Goal: Task Accomplishment & Management: Manage account settings

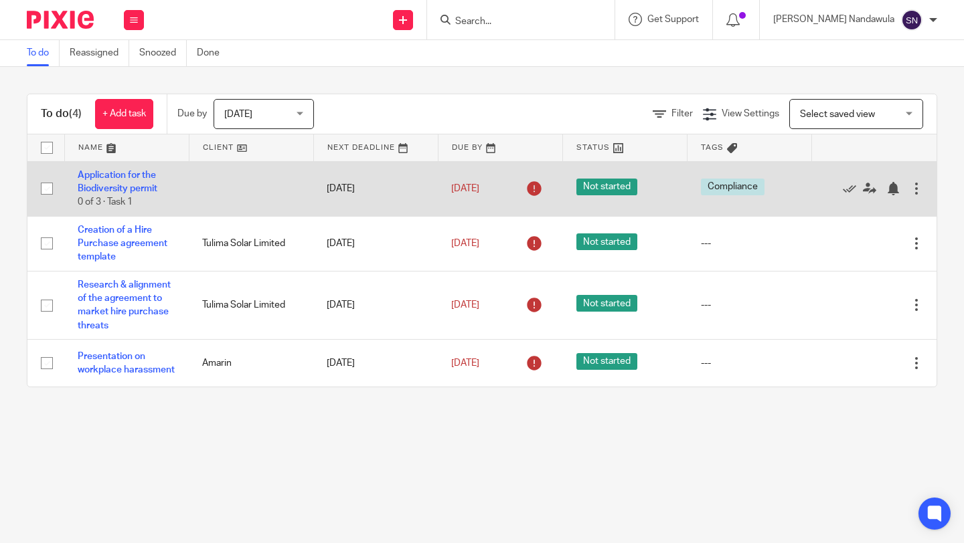
click at [915, 188] on div at bounding box center [915, 188] width 13 height 13
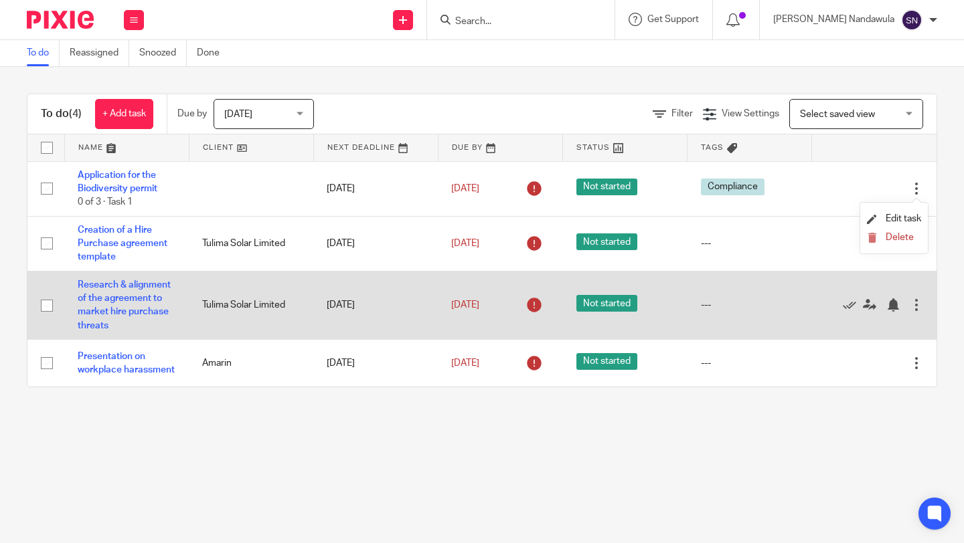
click at [913, 308] on div at bounding box center [915, 304] width 13 height 13
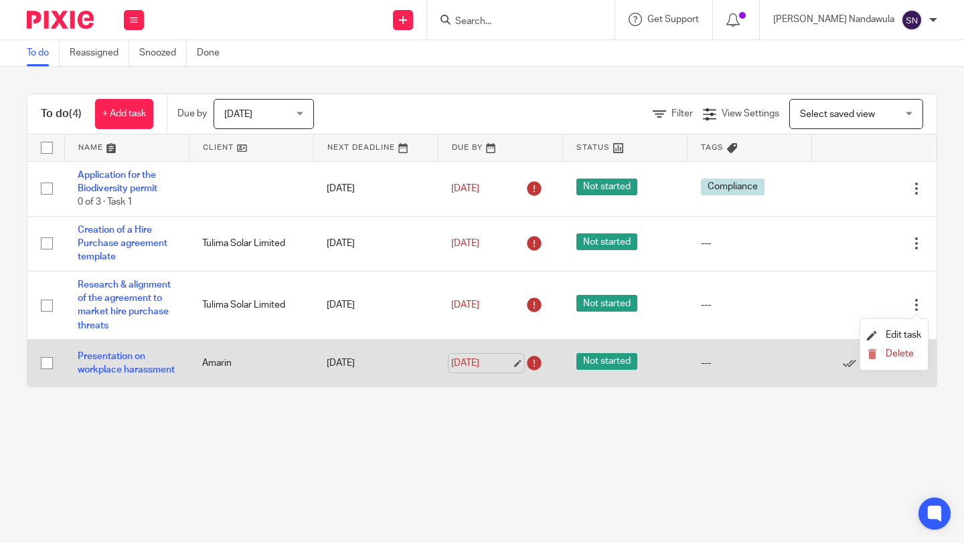
click at [511, 368] on link "22 Aug 2025" at bounding box center [481, 364] width 60 height 14
click at [913, 365] on div at bounding box center [915, 363] width 13 height 13
click at [468, 369] on link "27 Aug 2025" at bounding box center [481, 364] width 60 height 14
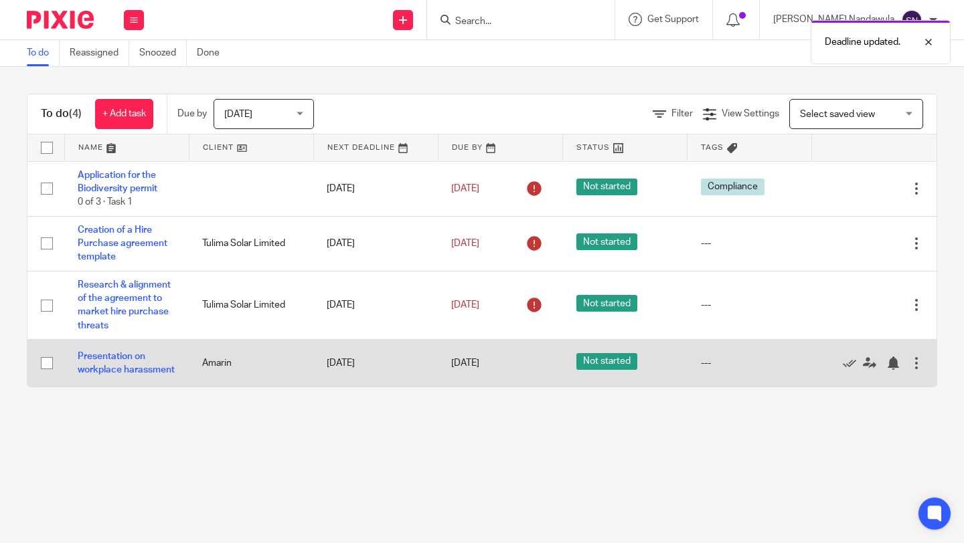
click at [919, 369] on div at bounding box center [915, 363] width 13 height 13
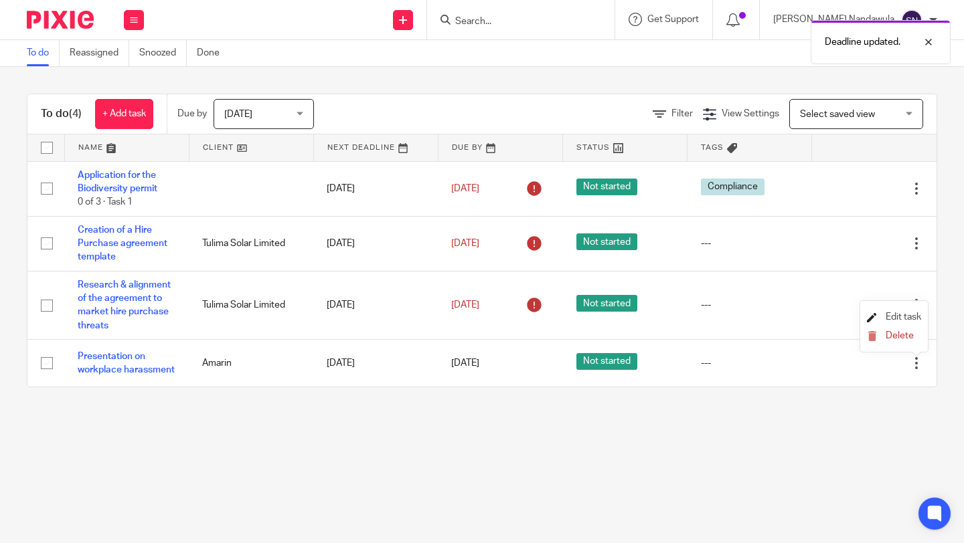
click at [910, 321] on span "Edit task" at bounding box center [902, 317] width 35 height 9
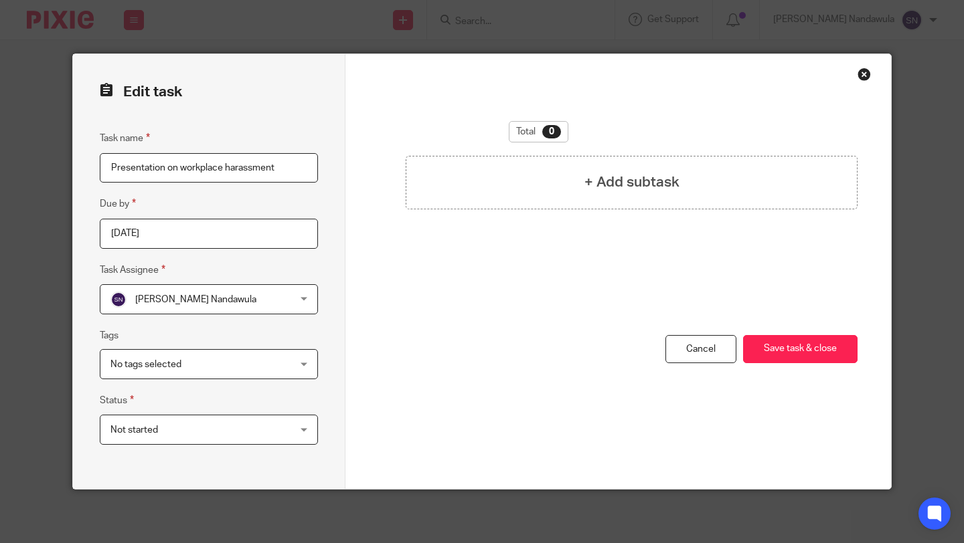
click at [307, 364] on div "No tags selected" at bounding box center [209, 364] width 218 height 30
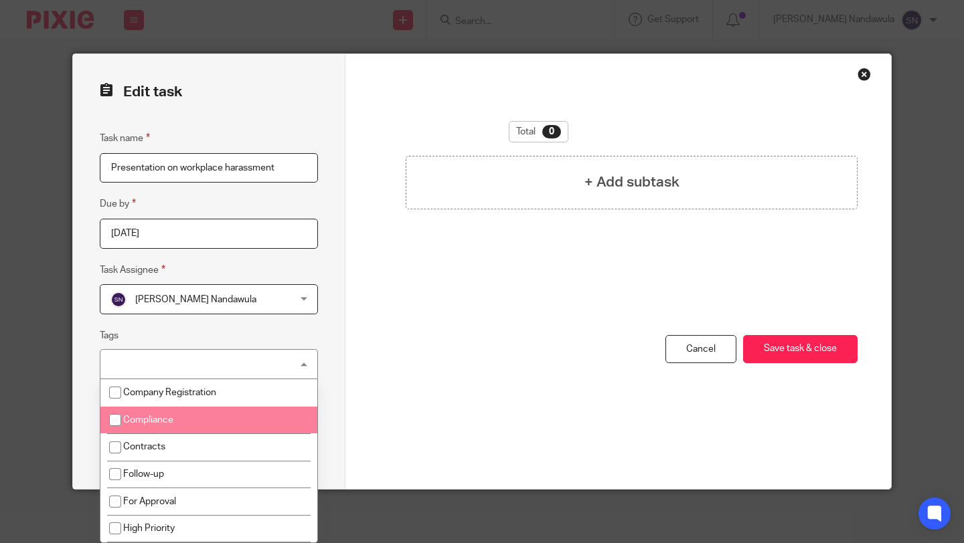
click at [249, 422] on li "Compliance" at bounding box center [208, 420] width 217 height 27
checkbox input "true"
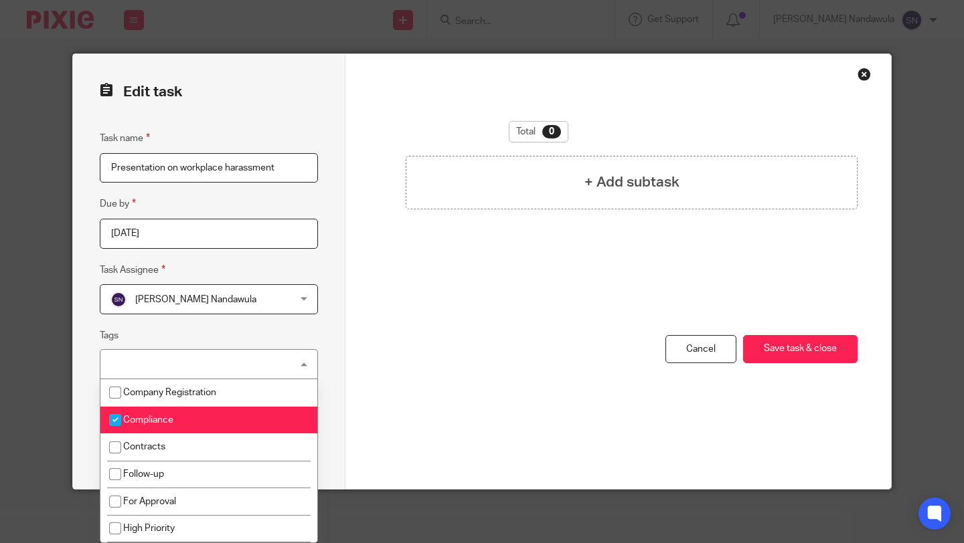
click at [339, 407] on div "Edit task Task name Presentation on workplace harassment Due by 2025-08-26 Task…" at bounding box center [209, 271] width 272 height 435
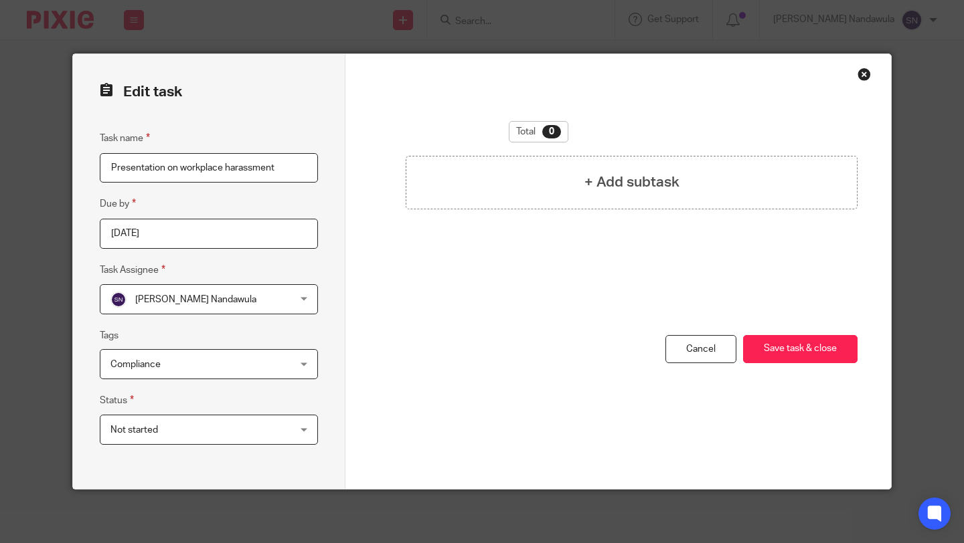
click at [304, 433] on div "Not started Not started" at bounding box center [209, 430] width 218 height 30
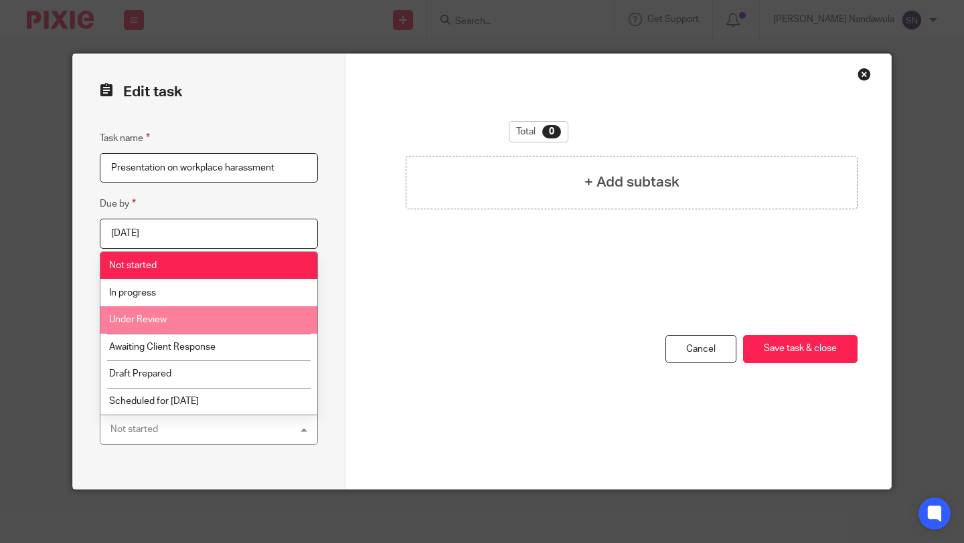
click at [259, 327] on li "Under Review" at bounding box center [208, 319] width 217 height 27
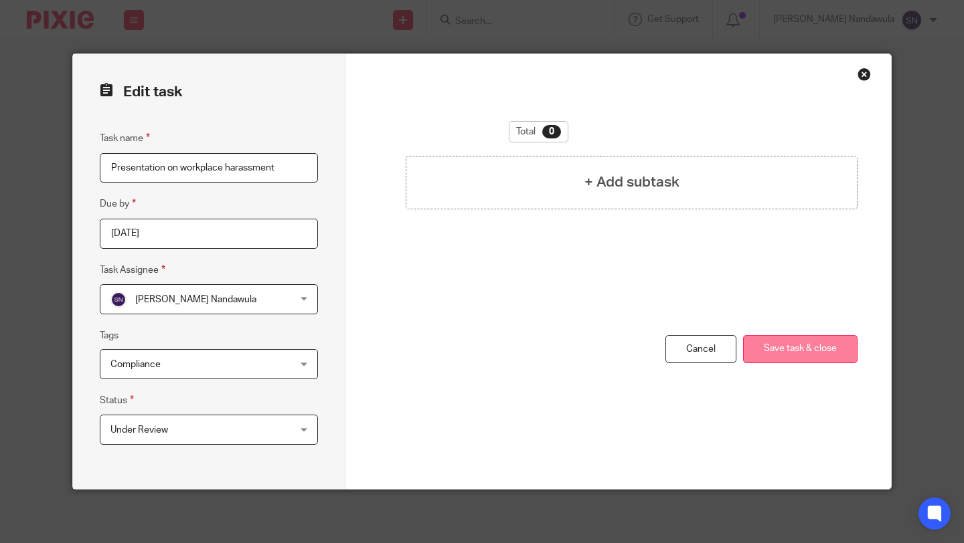
click at [806, 345] on button "Save task & close" at bounding box center [800, 349] width 114 height 29
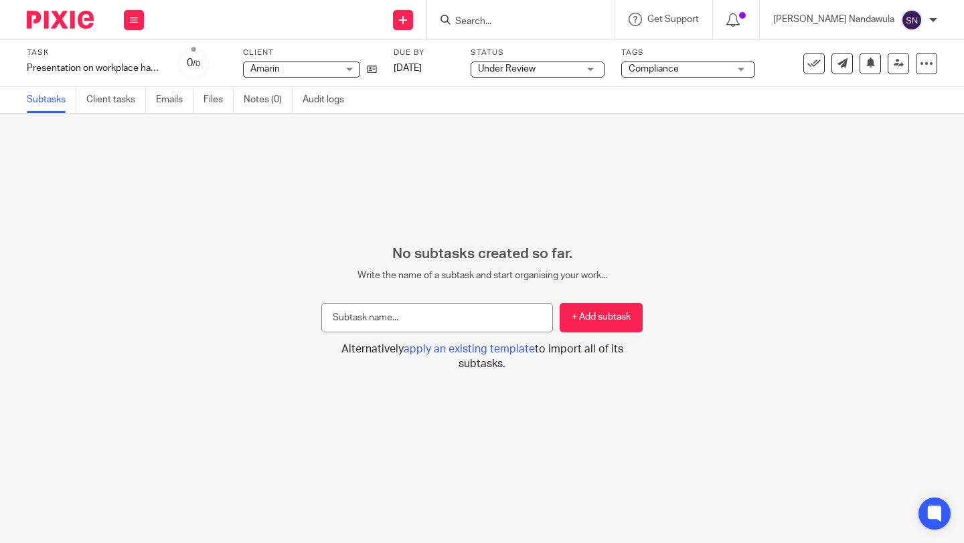
click at [335, 315] on input "text" at bounding box center [437, 318] width 232 height 30
type input "Creation of a word document for the presentation"
click at [603, 318] on button "+ Add subtask" at bounding box center [600, 318] width 83 height 30
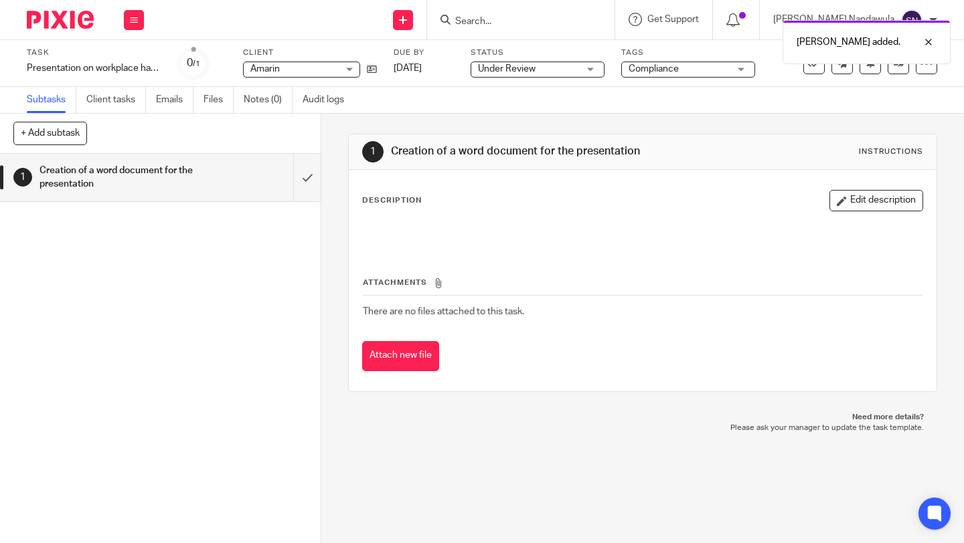
click at [434, 220] on div at bounding box center [642, 234] width 573 height 30
click at [361, 199] on div "Description Edit description Attachments There are no files attached to this ta…" at bounding box center [643, 281] width 588 height 222
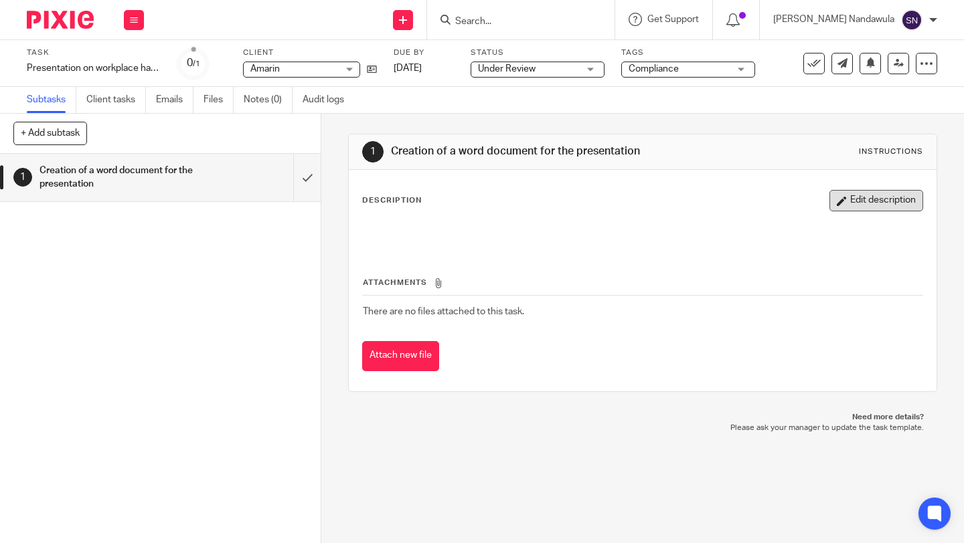
click at [886, 208] on button "Edit description" at bounding box center [876, 200] width 94 height 21
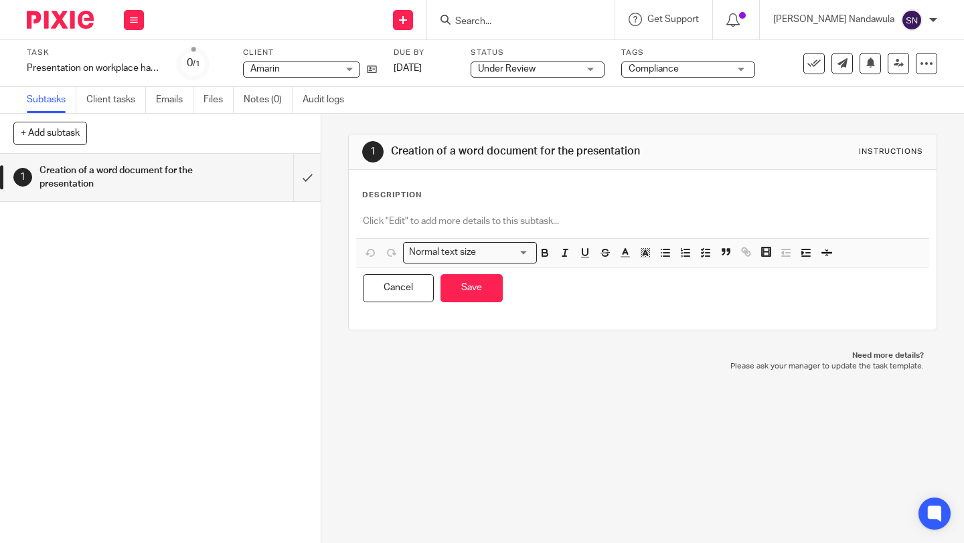
click at [414, 220] on p at bounding box center [642, 221] width 559 height 13
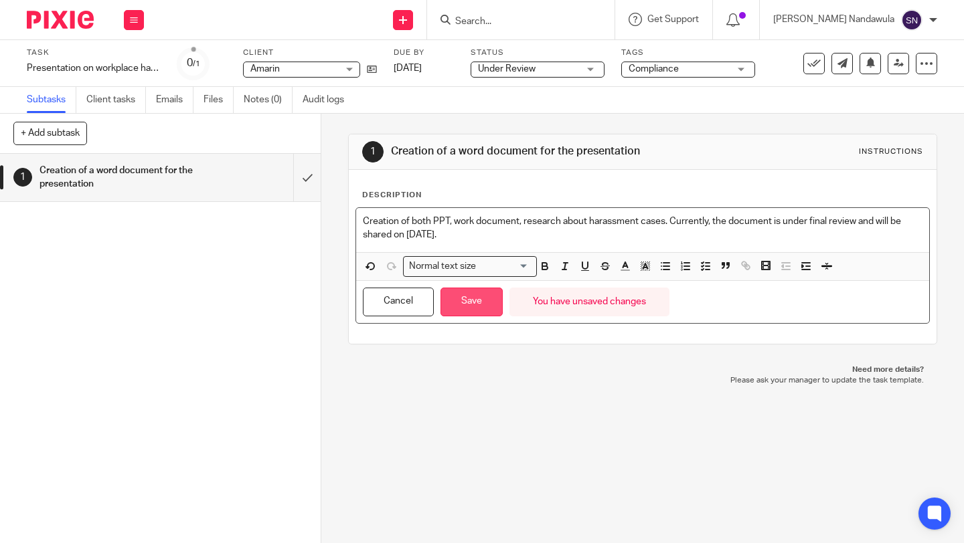
click at [476, 312] on button "Save" at bounding box center [471, 302] width 62 height 29
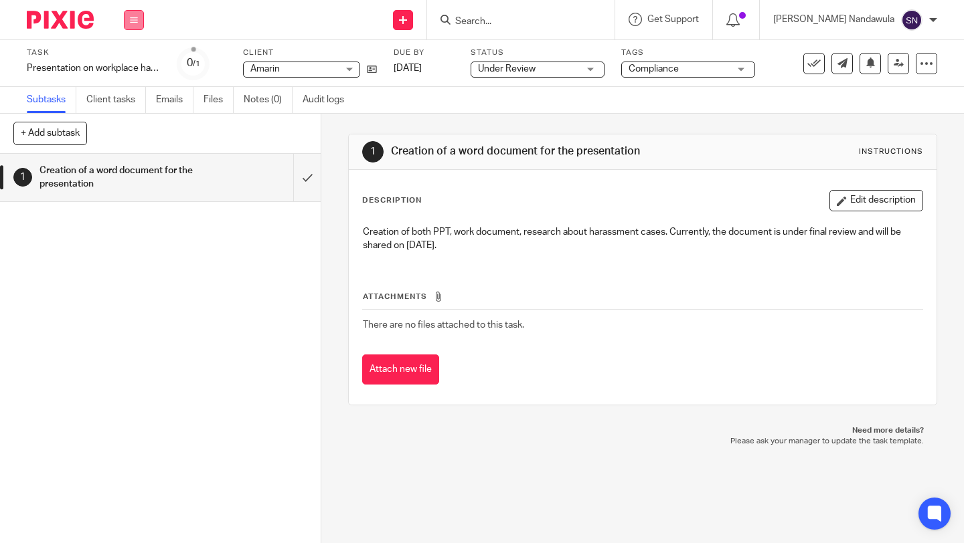
click at [130, 28] on button at bounding box center [134, 20] width 20 height 20
click at [134, 67] on link "Work" at bounding box center [127, 62] width 23 height 9
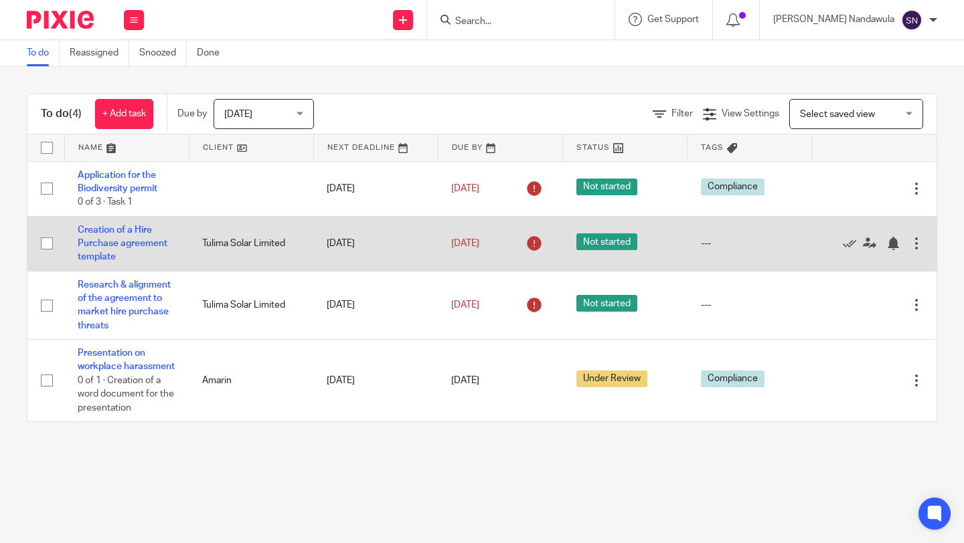
click at [913, 244] on div at bounding box center [915, 243] width 13 height 13
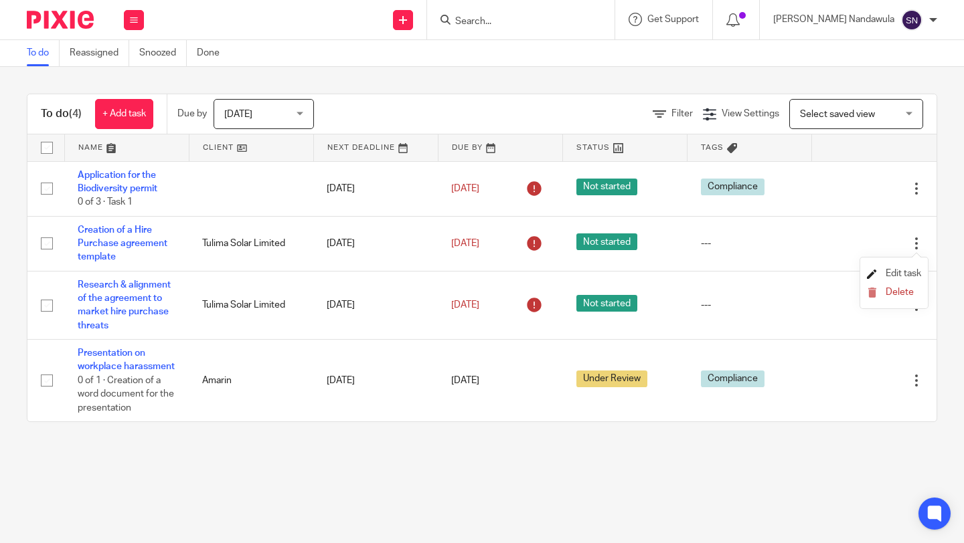
click at [902, 270] on span "Edit task" at bounding box center [902, 273] width 35 height 9
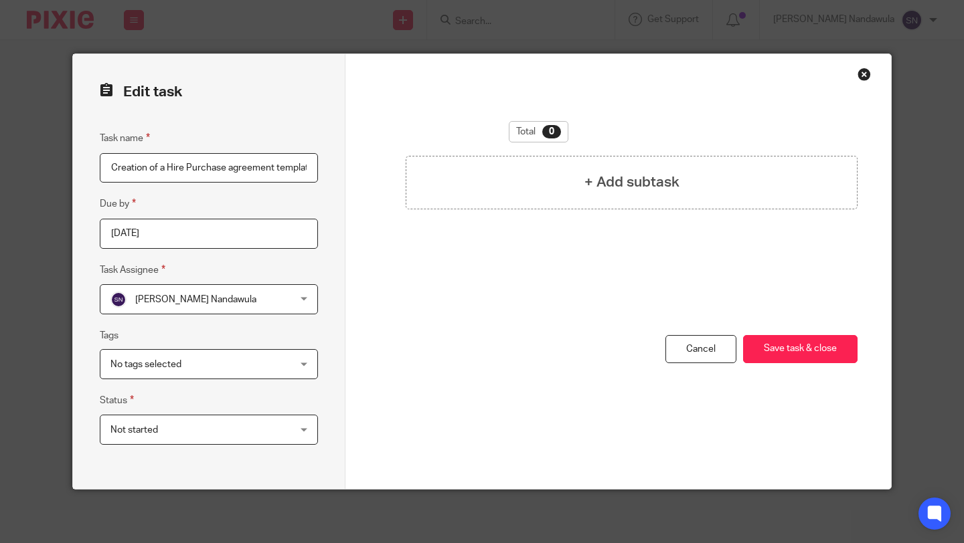
scroll to position [0, 7]
click at [181, 230] on input "[DATE]" at bounding box center [209, 234] width 218 height 30
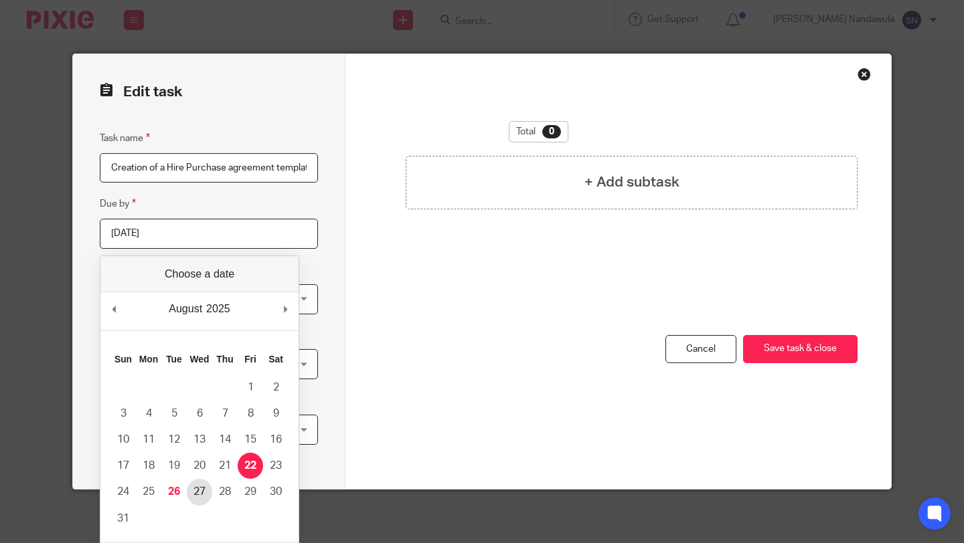
type input "2025-08-27"
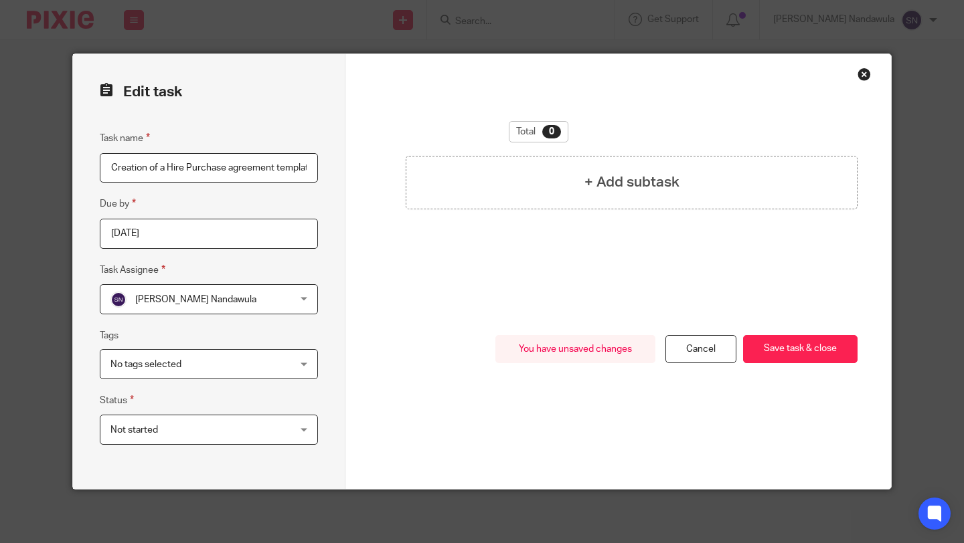
click at [298, 367] on div "No tags selected" at bounding box center [209, 364] width 218 height 30
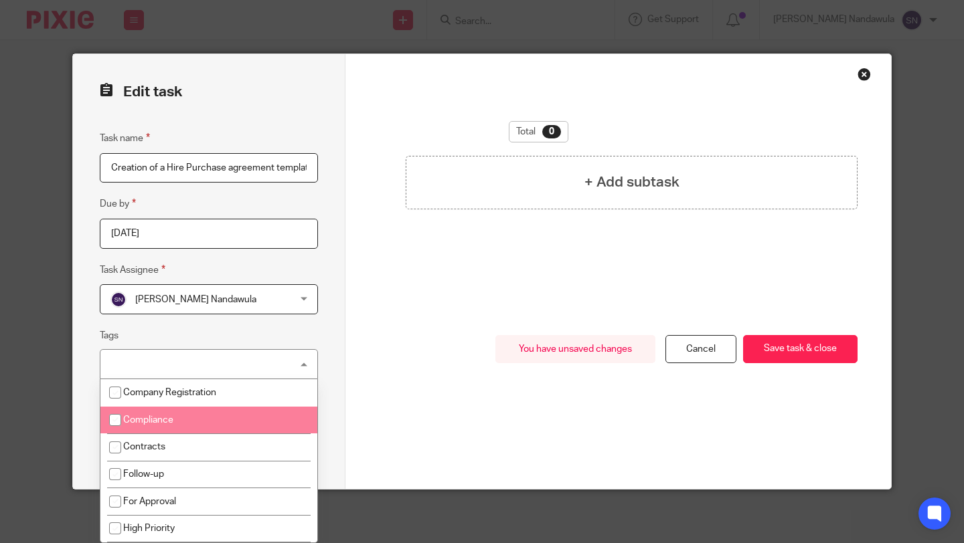
click at [252, 429] on li "Compliance" at bounding box center [208, 420] width 217 height 27
checkbox input "true"
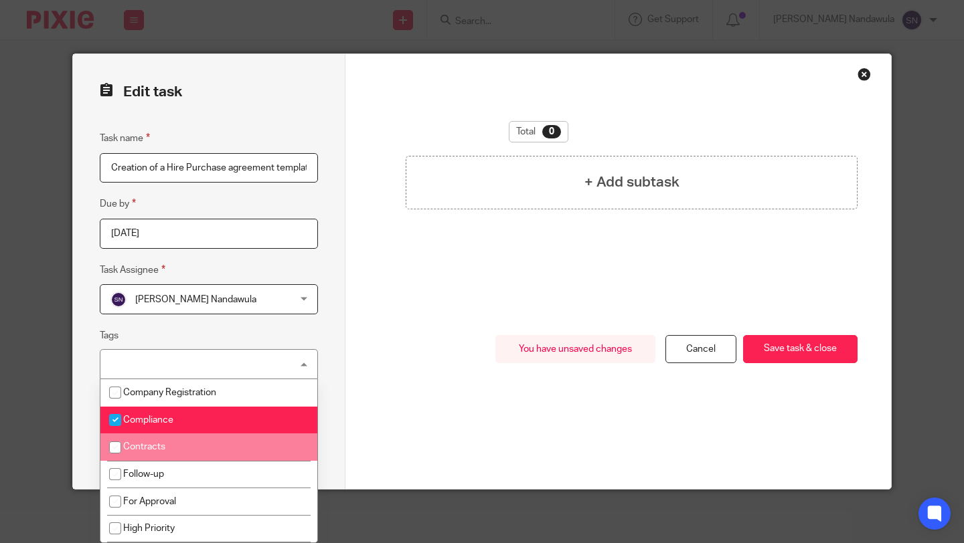
click at [246, 442] on li "Contracts" at bounding box center [208, 447] width 217 height 27
checkbox input "true"
click at [333, 408] on div "Edit task Task name Creation of a Hire Purchase agreement template Due by 2025-…" at bounding box center [209, 271] width 272 height 435
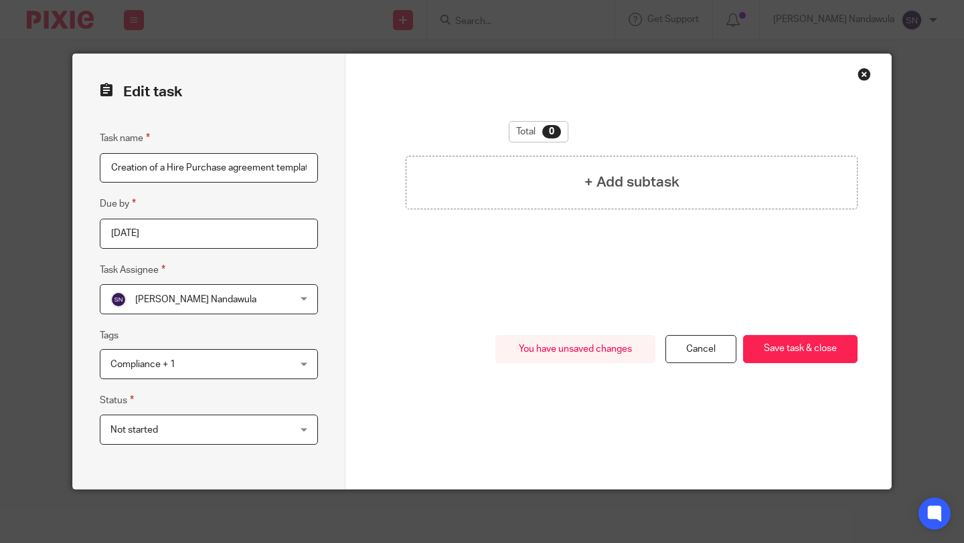
click at [302, 426] on div "Not started Not started" at bounding box center [209, 430] width 218 height 30
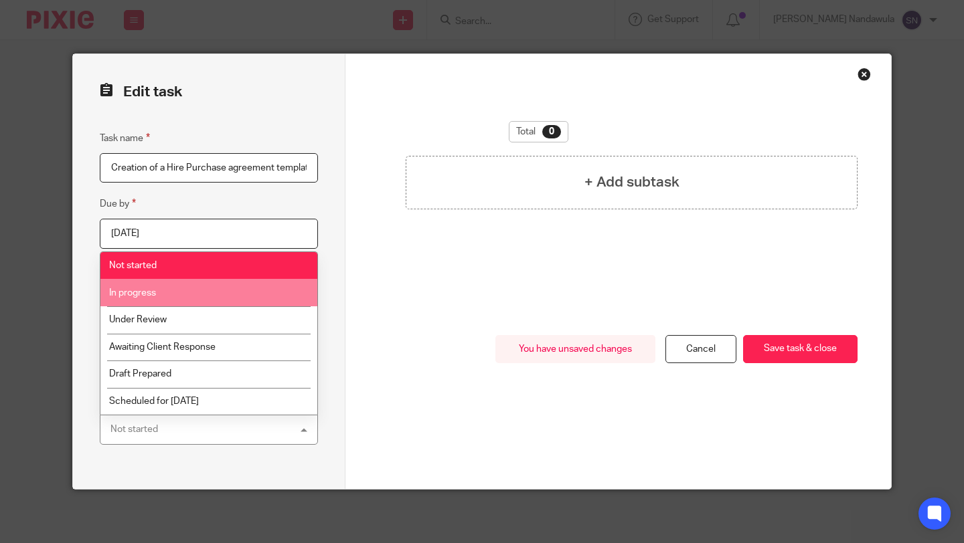
click at [224, 290] on li "In progress" at bounding box center [208, 292] width 217 height 27
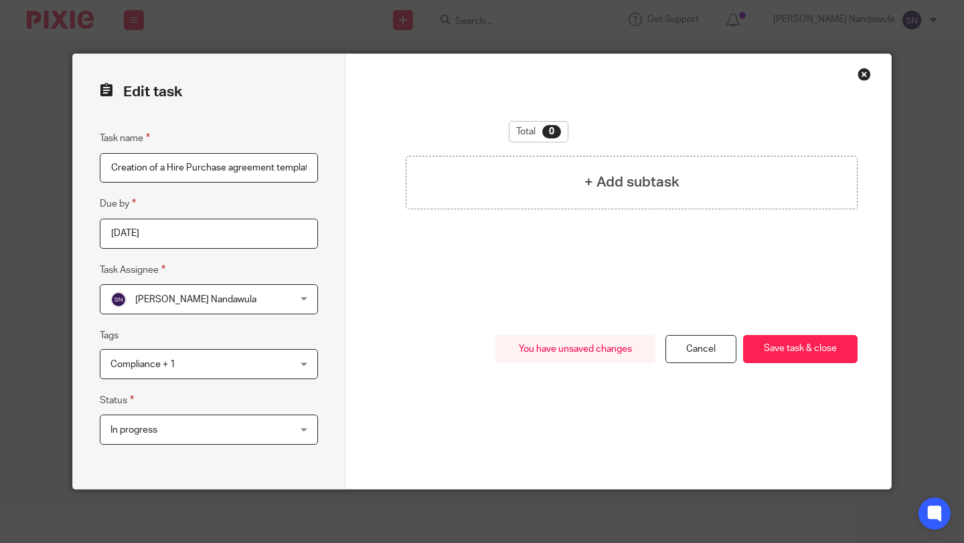
click at [382, 383] on div "You have unsaved changes Cancel Save task & close Save task & close" at bounding box center [618, 412] width 478 height 154
click at [776, 344] on button "Save task & close" at bounding box center [800, 349] width 114 height 29
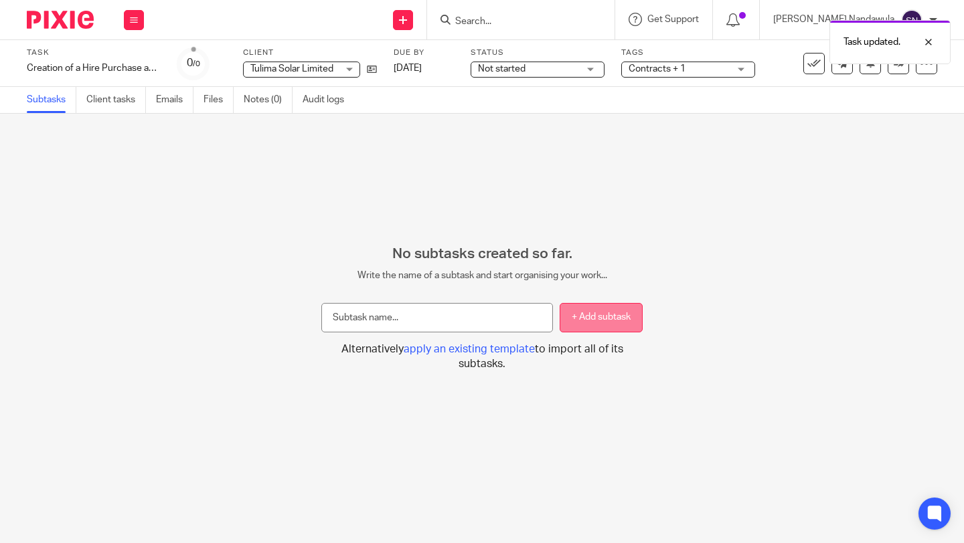
click at [622, 317] on button "+ Add subtask" at bounding box center [600, 318] width 83 height 30
click at [605, 319] on button "+ Add subtask" at bounding box center [600, 318] width 83 height 30
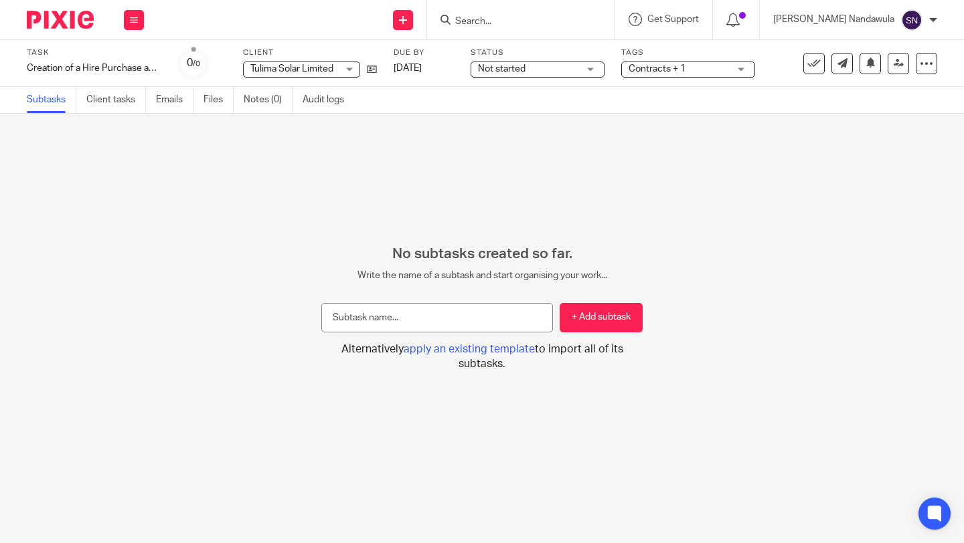
click at [594, 66] on div "Not started Not started" at bounding box center [537, 70] width 134 height 16
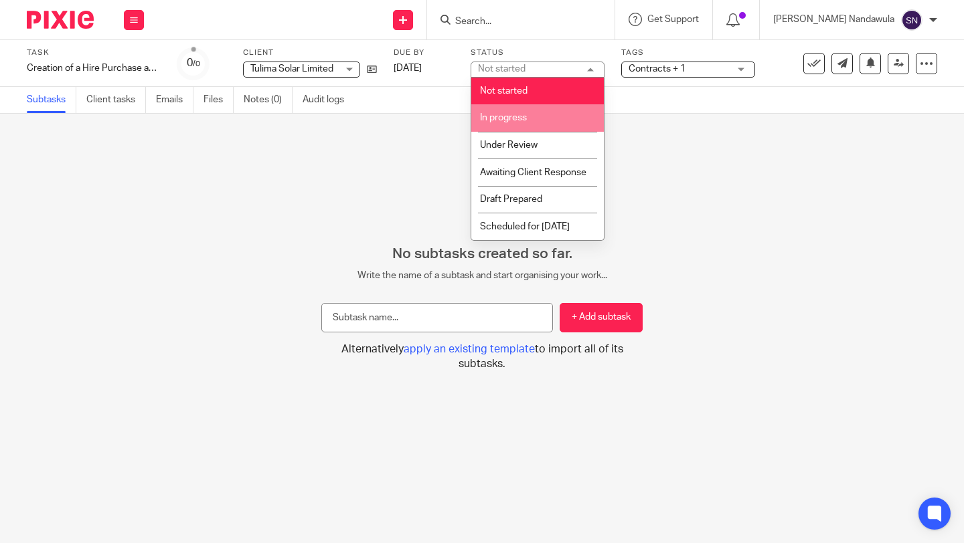
click at [545, 126] on li "In progress" at bounding box center [537, 117] width 133 height 27
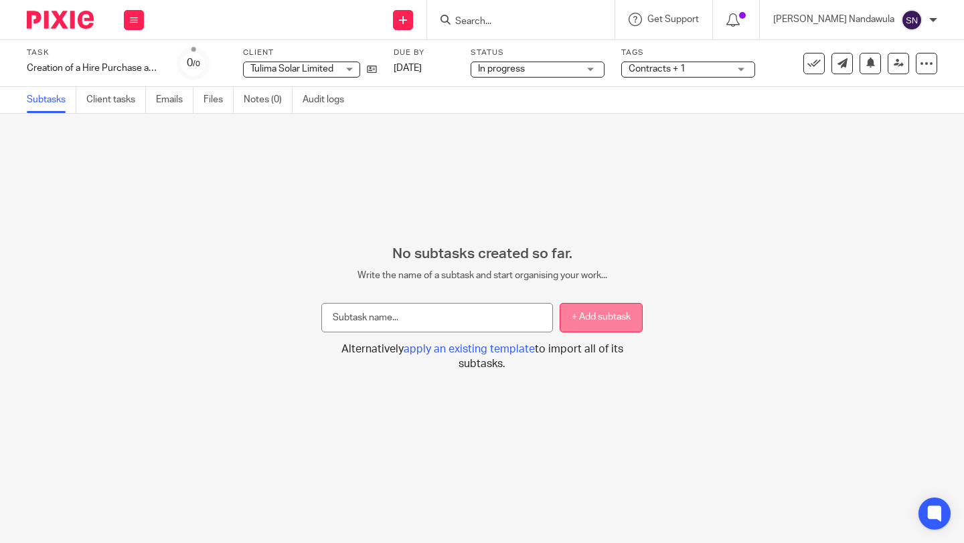
click at [595, 313] on button "+ Add subtask" at bounding box center [600, 318] width 83 height 30
click at [505, 351] on span "apply an existing template" at bounding box center [469, 349] width 131 height 11
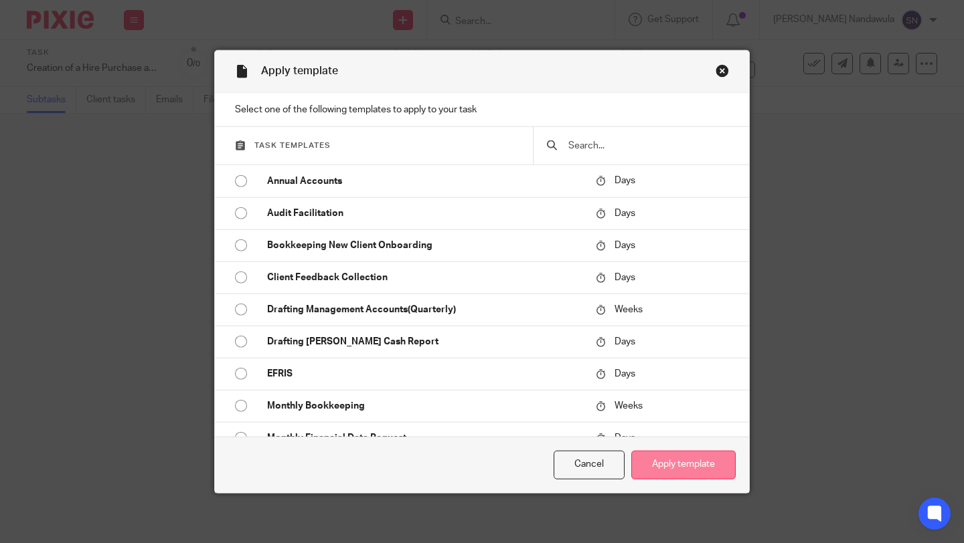
click at [693, 467] on button "Apply template" at bounding box center [683, 465] width 104 height 29
click at [726, 71] on div "Close this dialog window" at bounding box center [721, 70] width 13 height 13
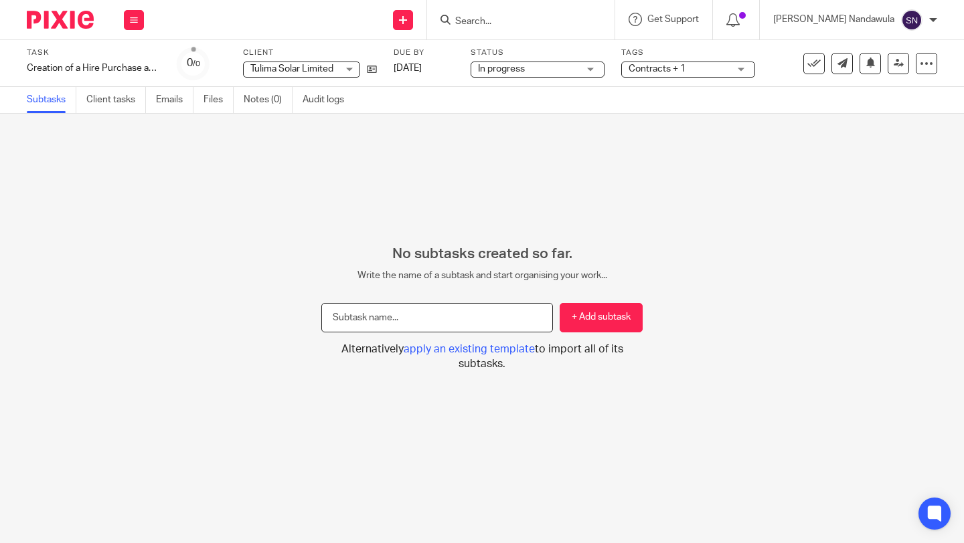
click at [374, 325] on input "text" at bounding box center [437, 318] width 232 height 30
type input "Alignment of the Agreement to the market trends and the law"
click at [616, 321] on button "+ Add subtask" at bounding box center [600, 318] width 83 height 30
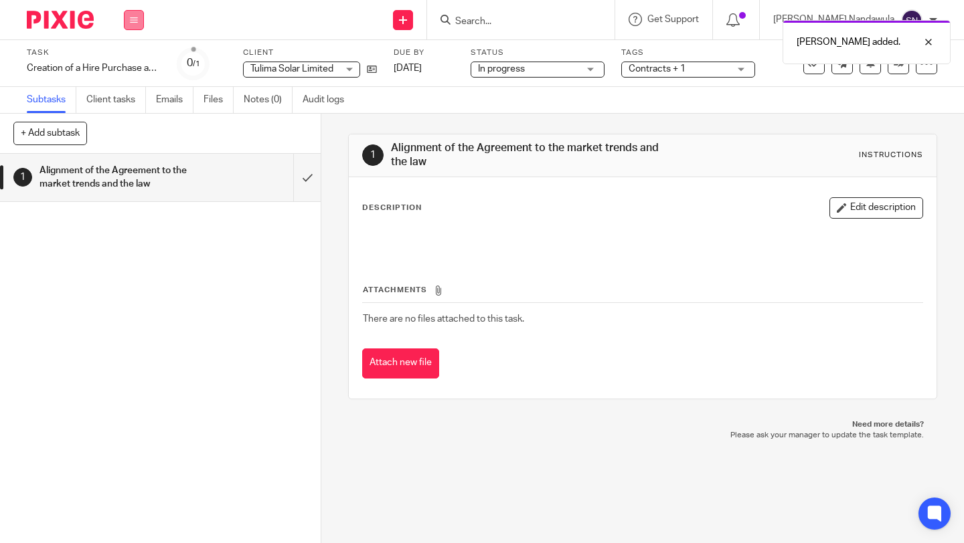
click at [129, 24] on button at bounding box center [134, 20] width 20 height 20
click at [128, 64] on link "Work" at bounding box center [127, 62] width 23 height 9
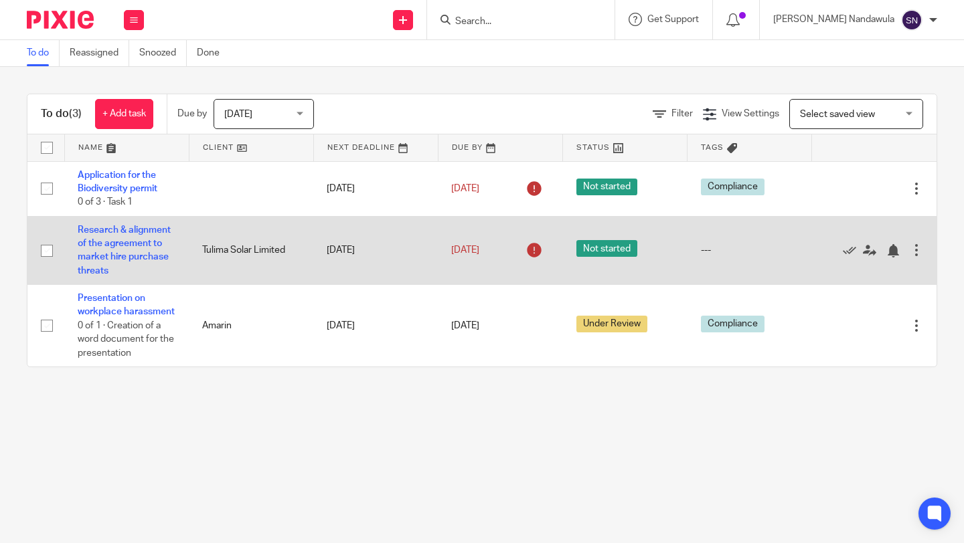
click at [917, 246] on div at bounding box center [915, 250] width 13 height 13
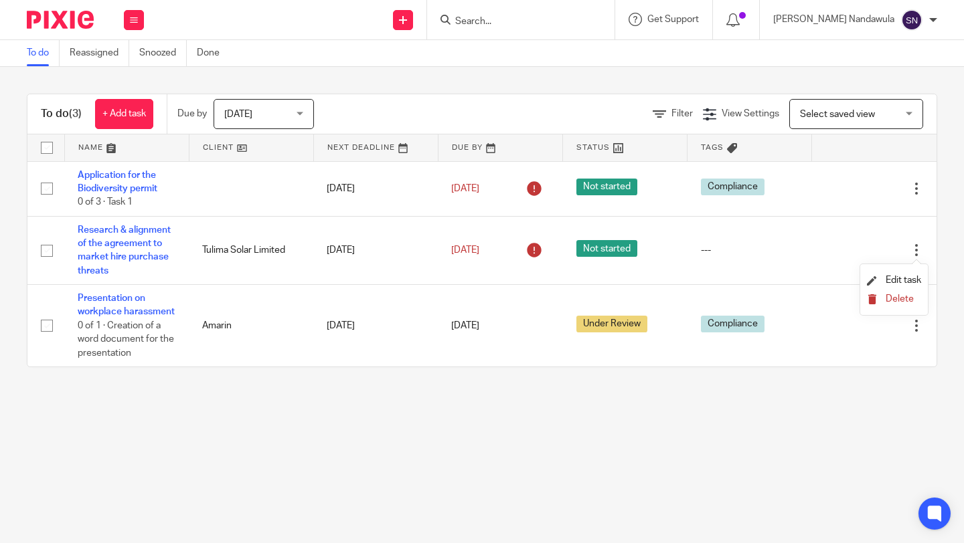
click at [899, 303] on span "Delete" at bounding box center [899, 298] width 28 height 9
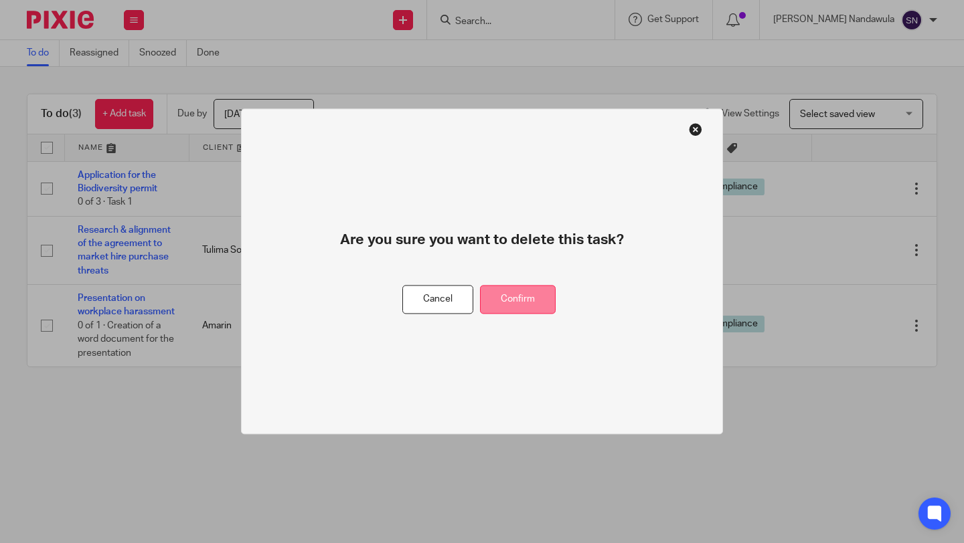
click at [517, 295] on button "Confirm" at bounding box center [518, 300] width 76 height 29
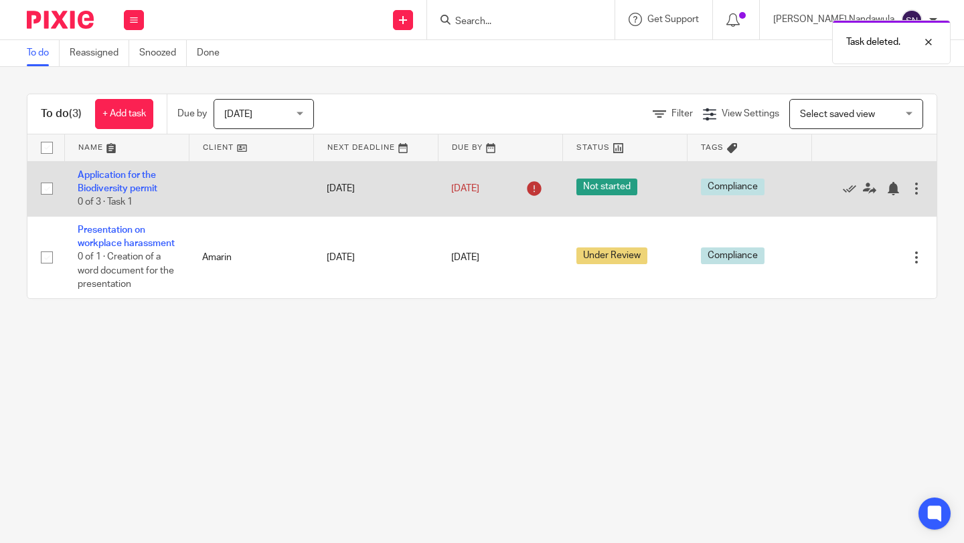
click at [916, 194] on div at bounding box center [915, 188] width 13 height 13
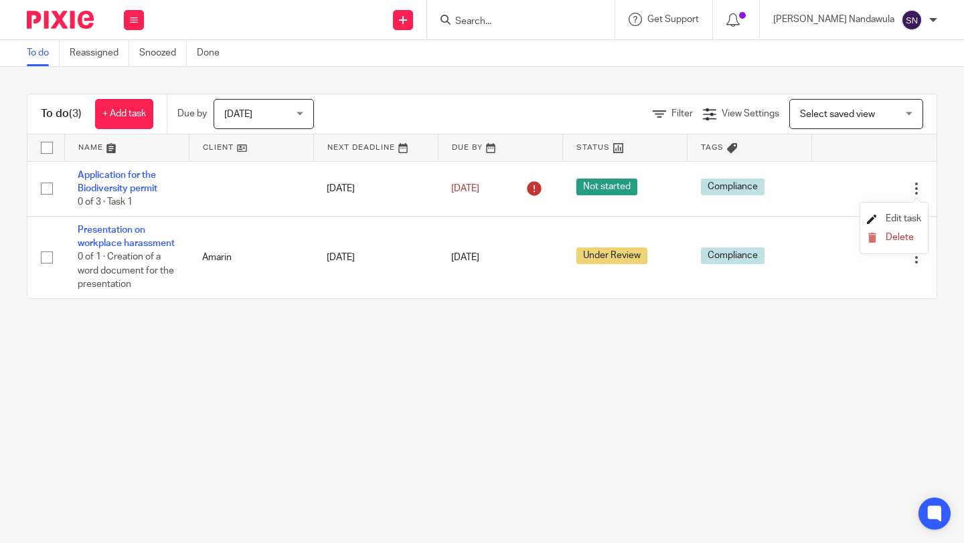
click at [909, 219] on span "Edit task" at bounding box center [902, 218] width 35 height 9
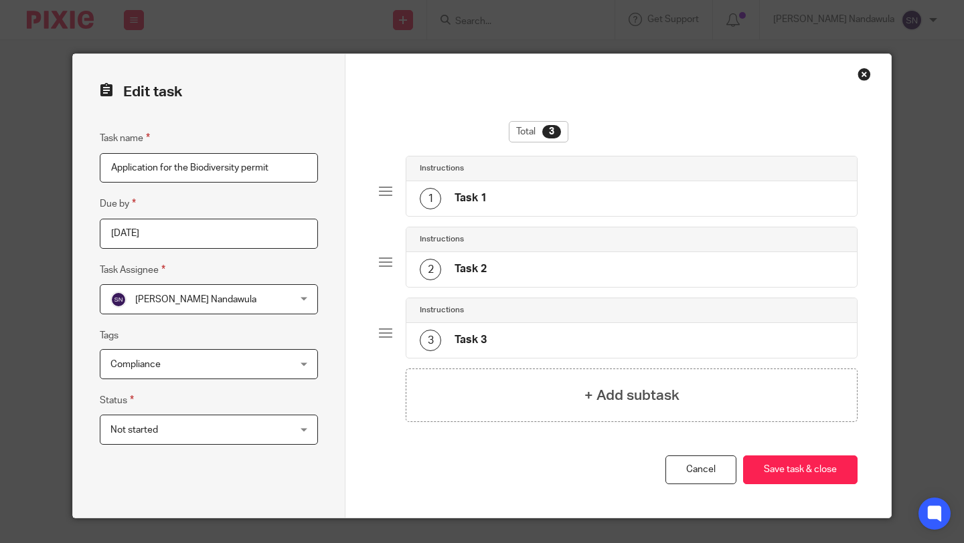
click at [185, 365] on span "Compliance" at bounding box center [192, 364] width 165 height 28
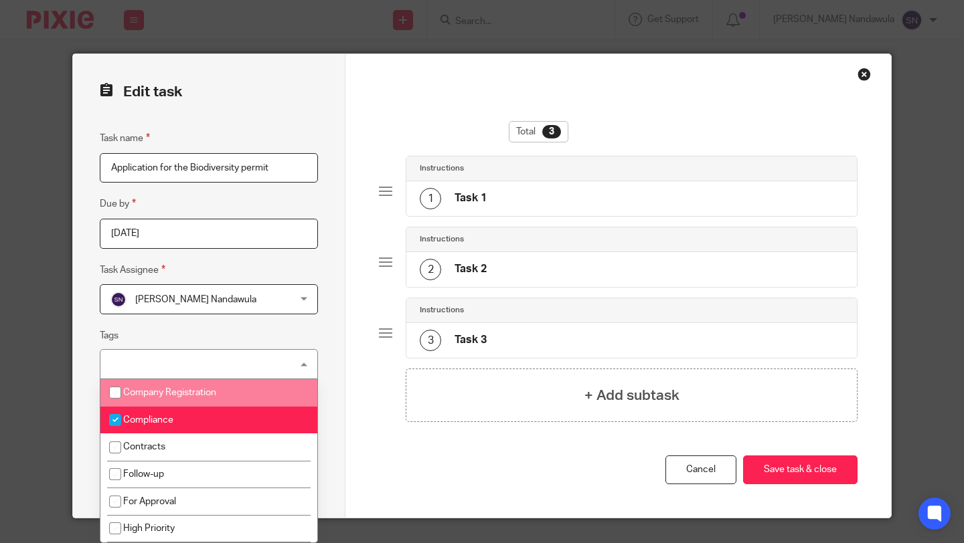
click at [366, 454] on div "Total 3 Instructions 1 Task 1 Instructions 2 Task 2 Instructions 3 Task 3 + Add…" at bounding box center [617, 286] width 545 height 464
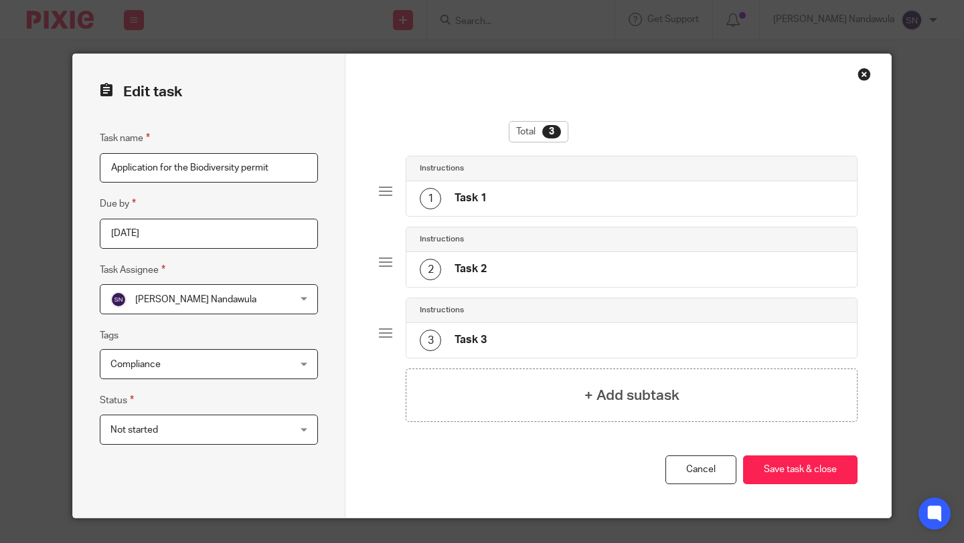
scroll to position [29, 0]
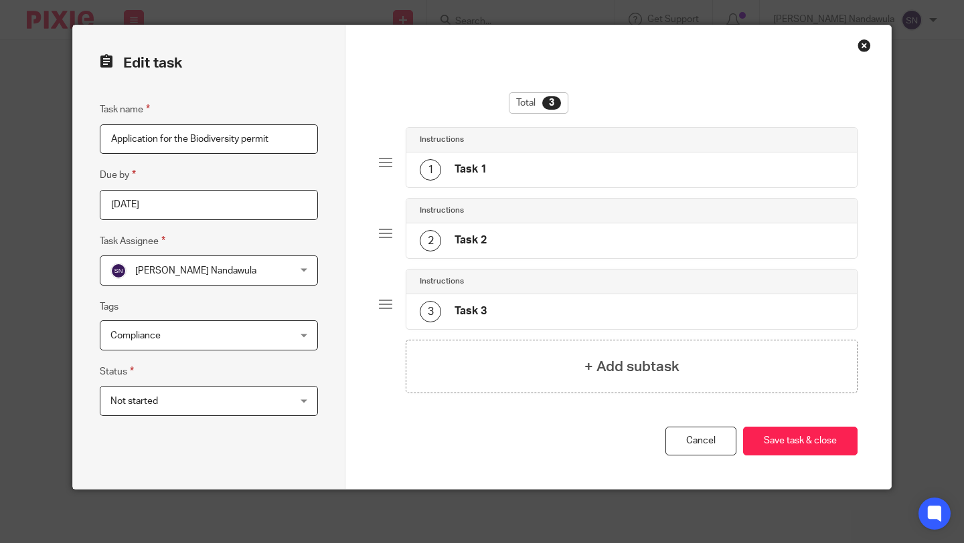
click at [521, 165] on div "1 Task 1" at bounding box center [631, 170] width 450 height 35
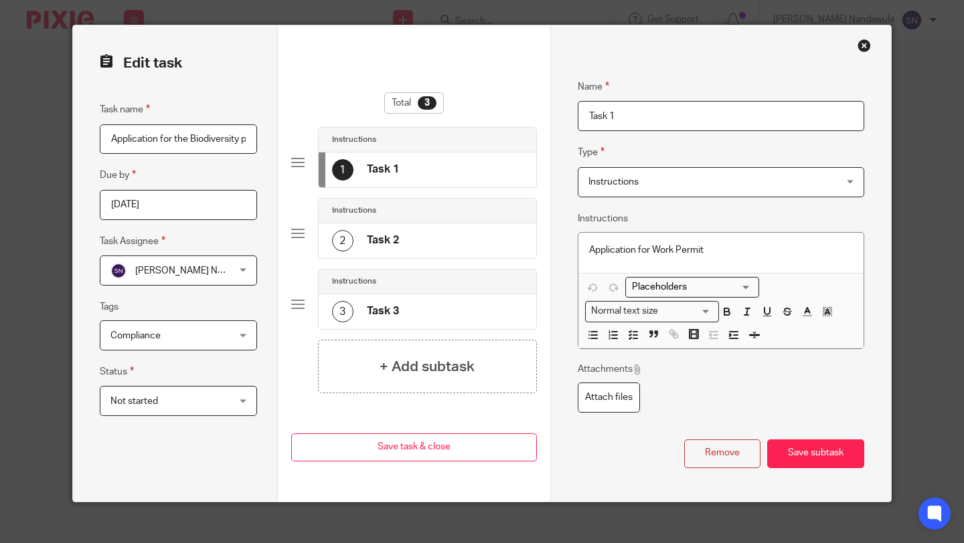
click at [610, 180] on span "Instructions" at bounding box center [613, 181] width 50 height 9
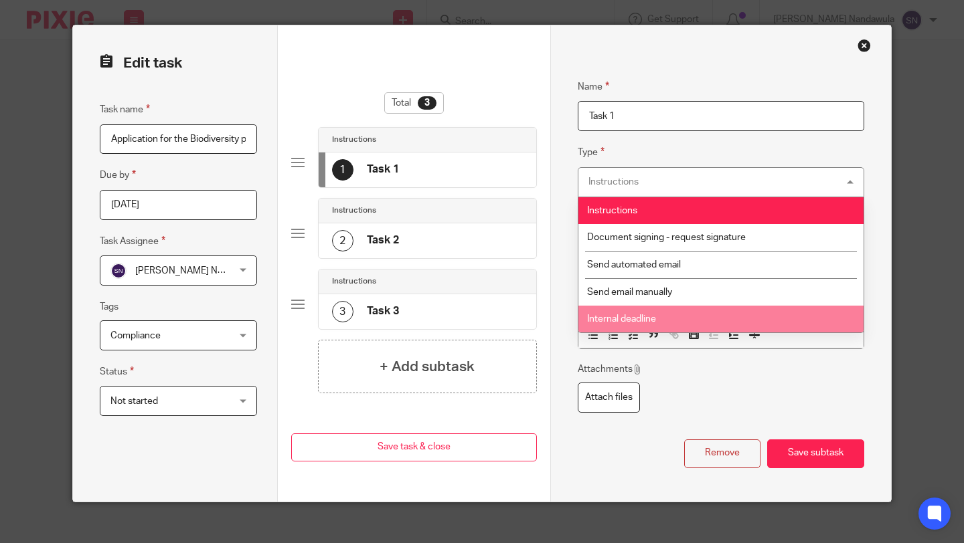
click at [734, 394] on div "Attachments Attach files" at bounding box center [721, 388] width 286 height 50
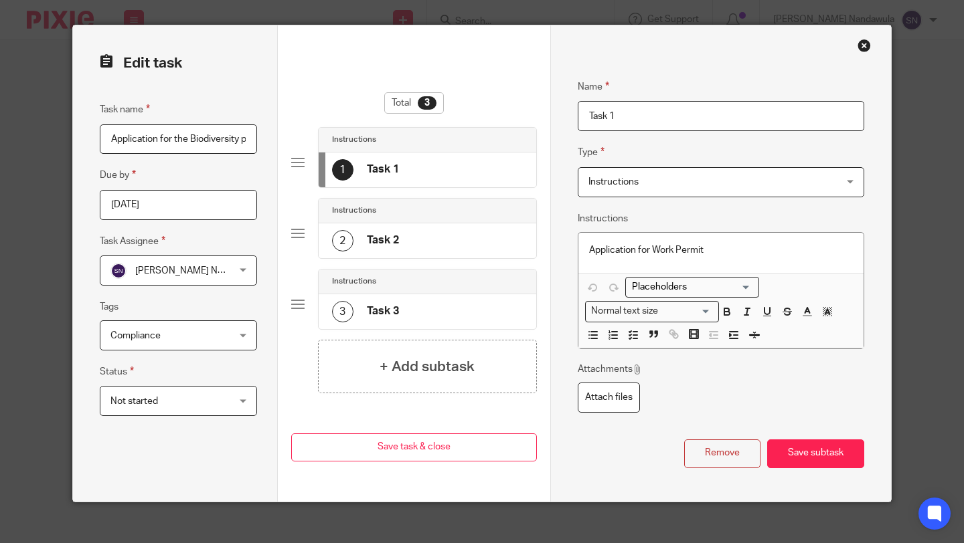
click at [729, 251] on p "Application for Work Permit" at bounding box center [721, 250] width 264 height 13
click at [499, 244] on div "2 Task 2" at bounding box center [427, 241] width 217 height 35
click at [486, 322] on div "3 Task 3" at bounding box center [427, 311] width 217 height 35
click at [484, 179] on div "1 Task 1" at bounding box center [427, 170] width 217 height 35
click at [468, 247] on div "2 Task 2" at bounding box center [427, 241] width 217 height 35
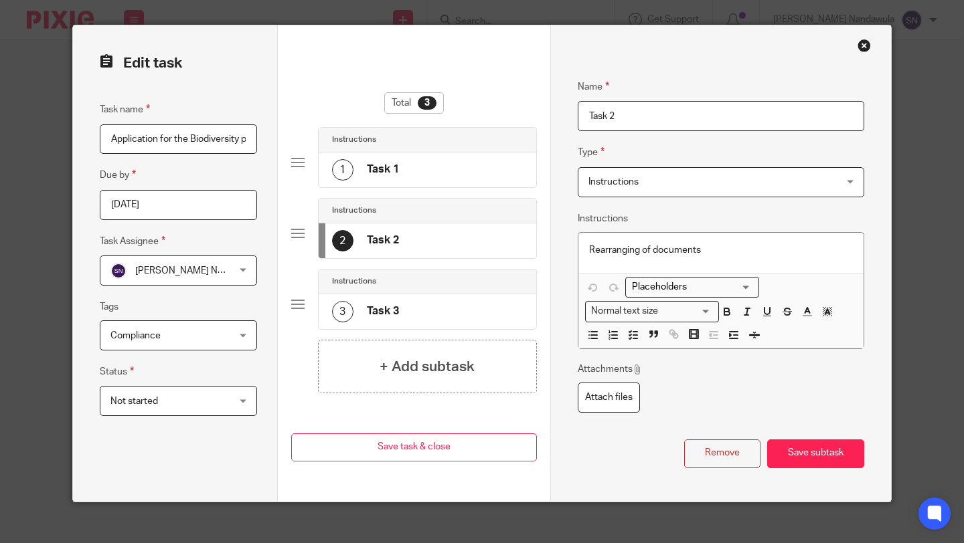
click at [450, 309] on div "3 Task 3" at bounding box center [427, 311] width 217 height 35
click at [484, 248] on div "2 Task 2" at bounding box center [427, 241] width 217 height 35
click at [721, 259] on div "Rearranging of documents" at bounding box center [720, 253] width 285 height 40
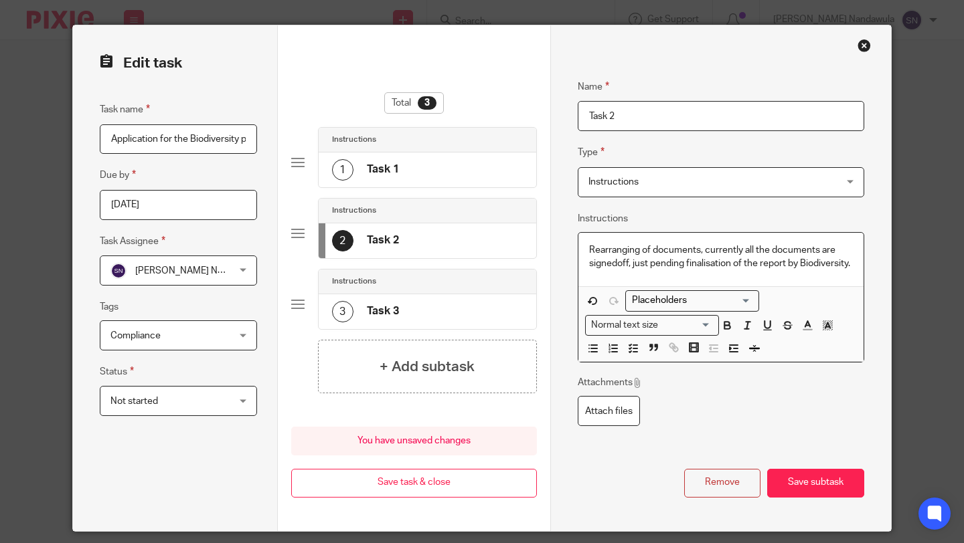
click at [618, 265] on p "Rearranging of documents, currently all the documents are signedoff, just pendi…" at bounding box center [721, 257] width 264 height 27
click at [470, 317] on div "3 Task 3" at bounding box center [427, 311] width 217 height 35
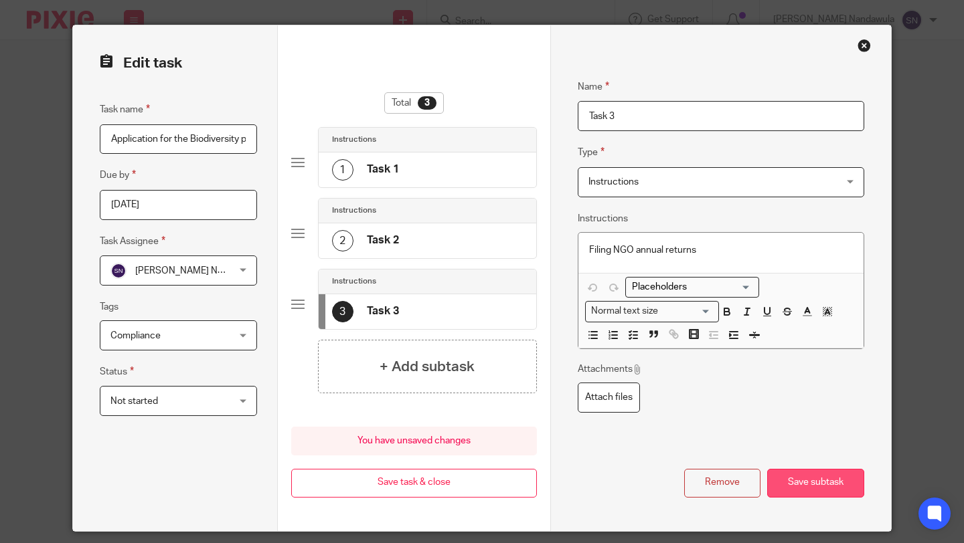
click at [828, 474] on button "Save subtask" at bounding box center [815, 483] width 97 height 29
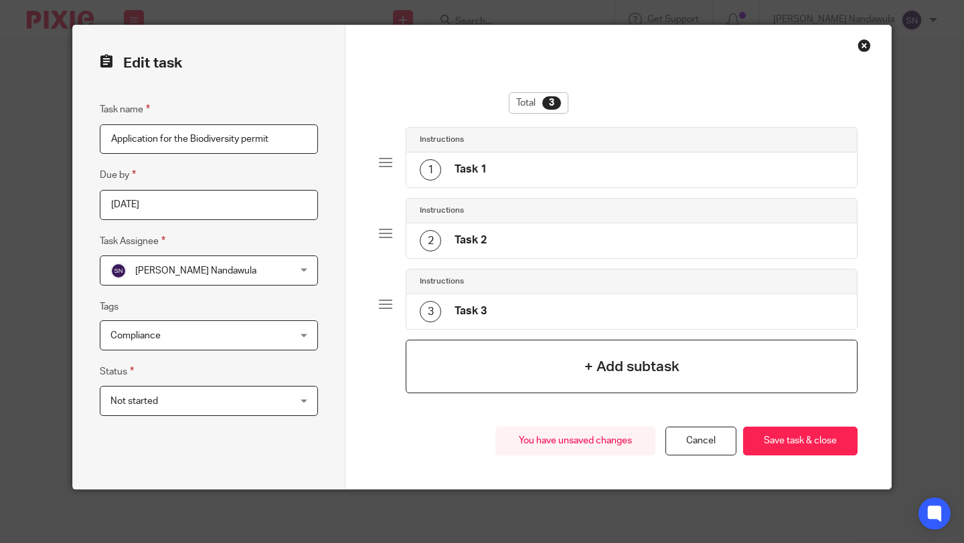
click at [689, 381] on div "+ Add subtask" at bounding box center [632, 367] width 452 height 54
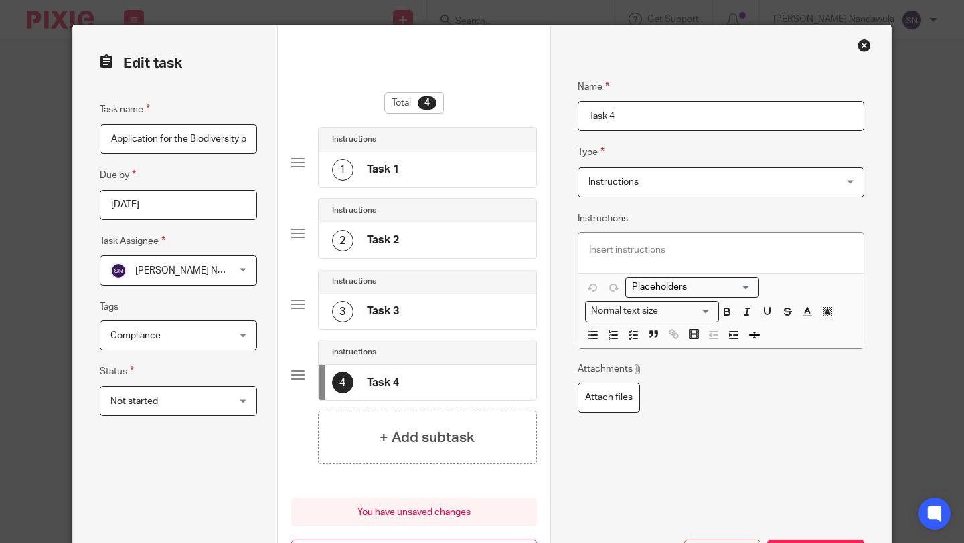
click at [590, 181] on span "Instructions" at bounding box center [613, 181] width 50 height 9
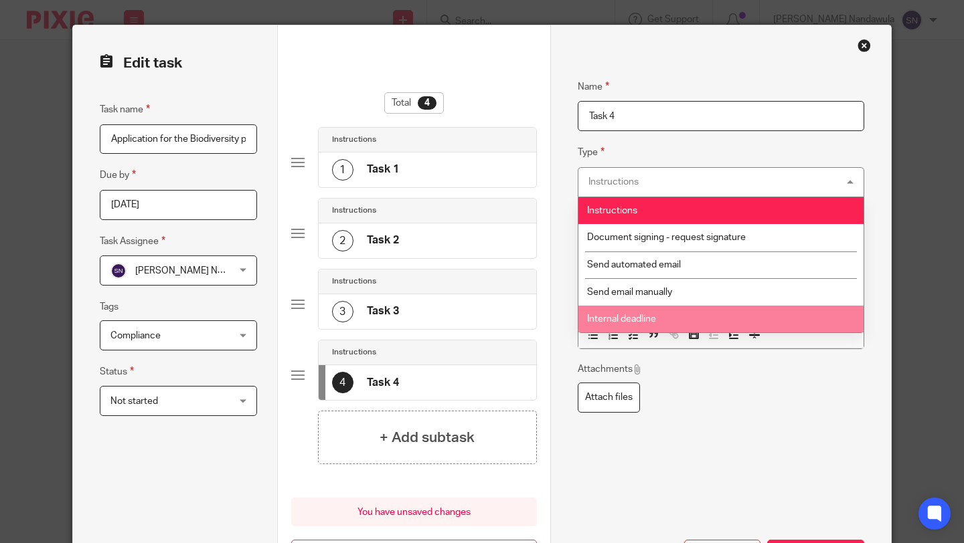
click at [685, 367] on div "Attachments Attach files" at bounding box center [721, 388] width 286 height 50
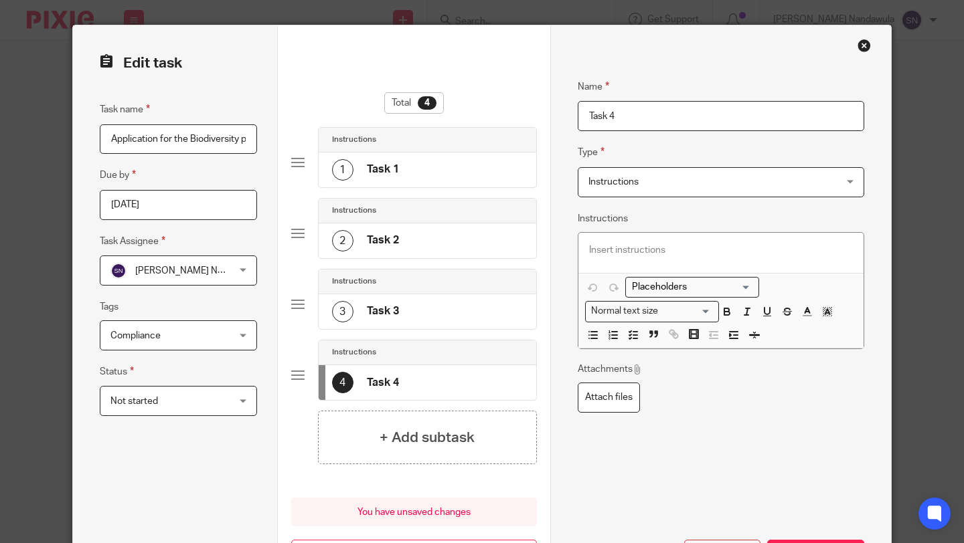
click at [782, 292] on div "Loading... Normal text size Loading... Remove Edit Insert new video Copy and pa…" at bounding box center [720, 311] width 285 height 76
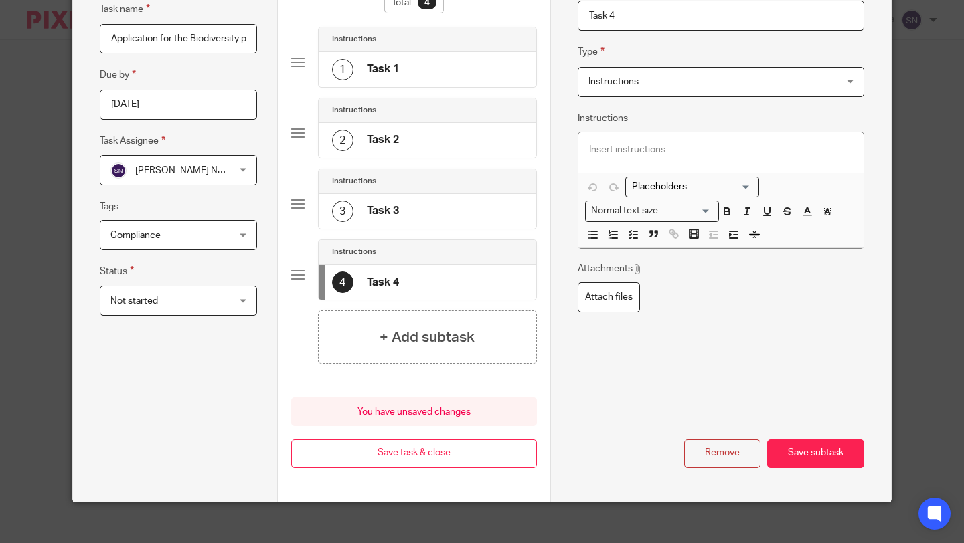
scroll to position [142, 0]
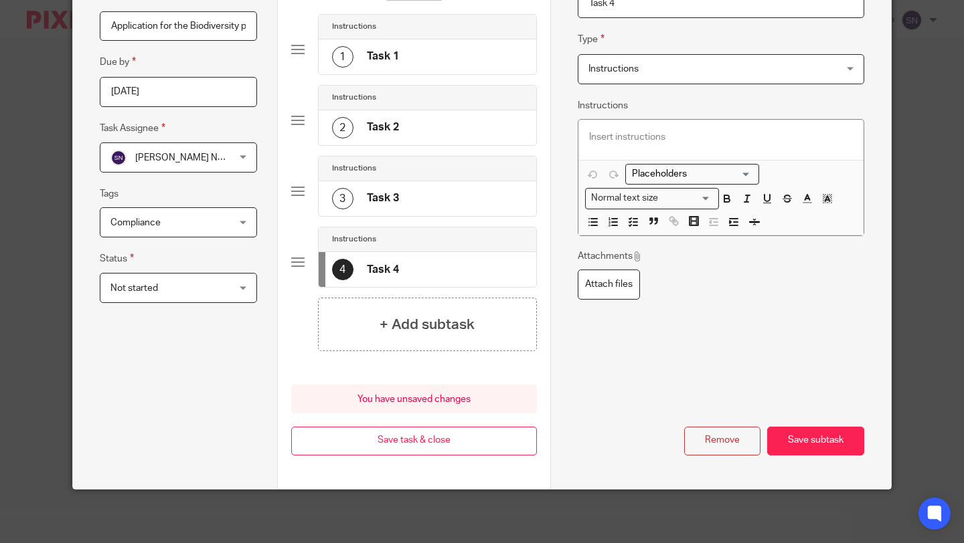
click at [836, 179] on div "Loading... Normal text size Loading... Remove Edit Insert new video Copy and pa…" at bounding box center [720, 198] width 285 height 76
click at [689, 204] on input "Search for option" at bounding box center [687, 198] width 48 height 14
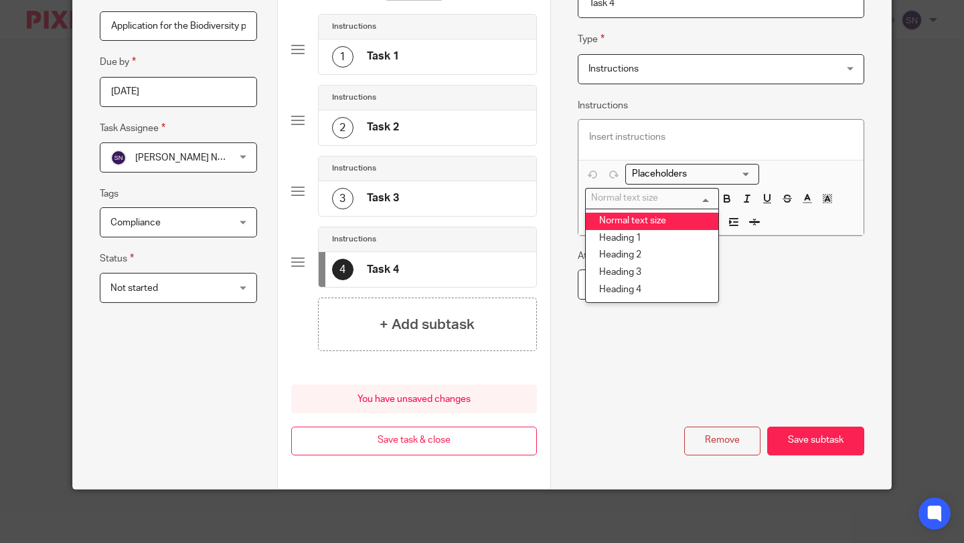
click at [818, 181] on div "Loading... Normal text size Loading... Normal text size Heading 1 Heading 2 Hea…" at bounding box center [720, 198] width 285 height 76
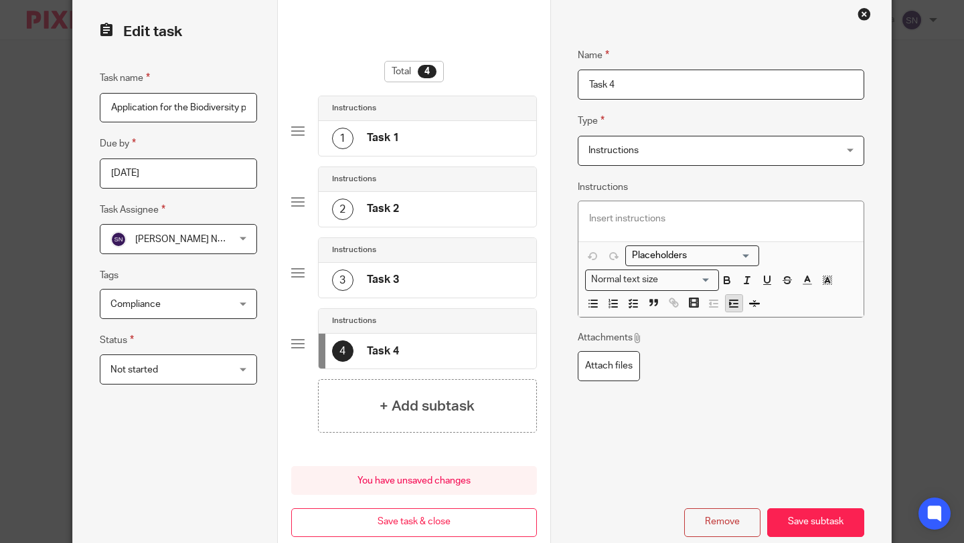
scroll to position [49, 0]
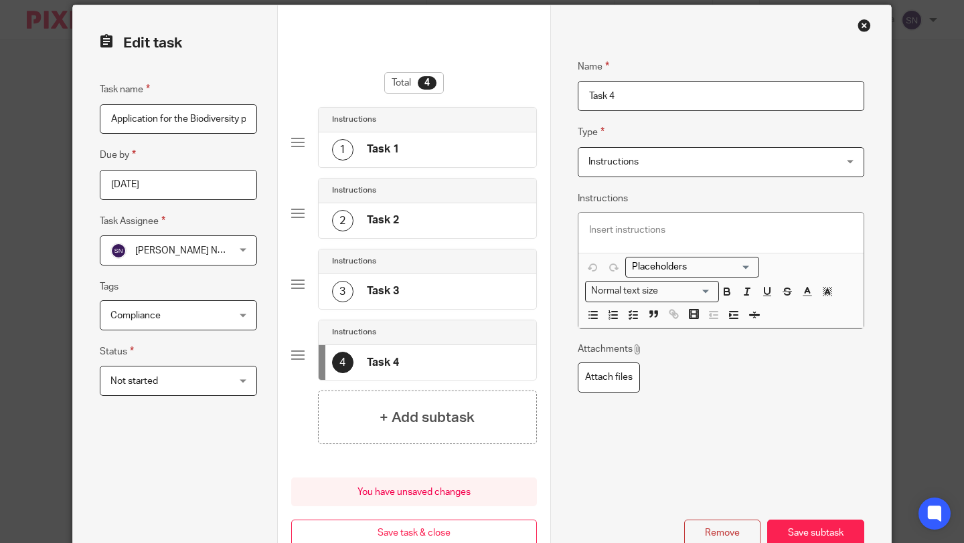
click at [853, 161] on div "Instructions Instructions" at bounding box center [721, 162] width 286 height 30
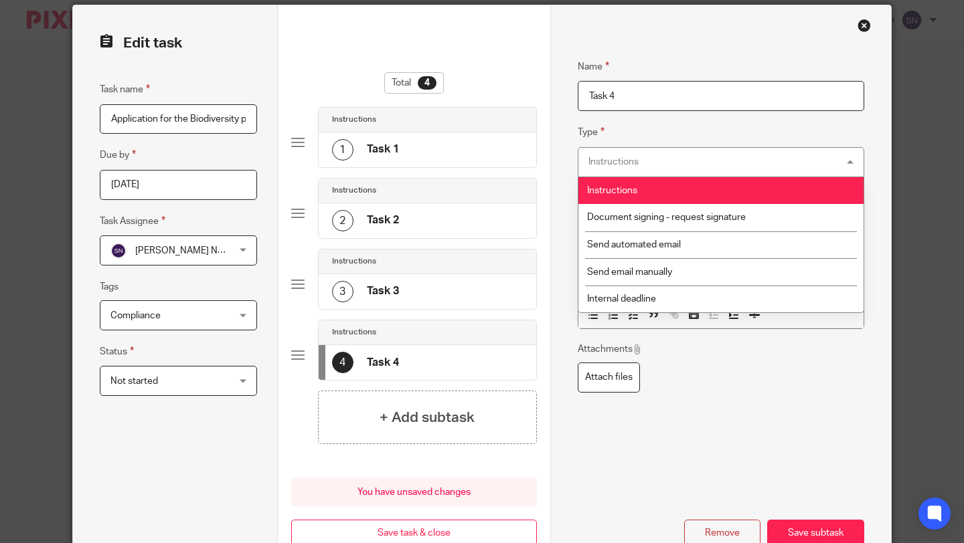
click at [873, 181] on div "Name Task 1 Type Instructions Instructions Instructions Document signing - requ…" at bounding box center [720, 293] width 341 height 577
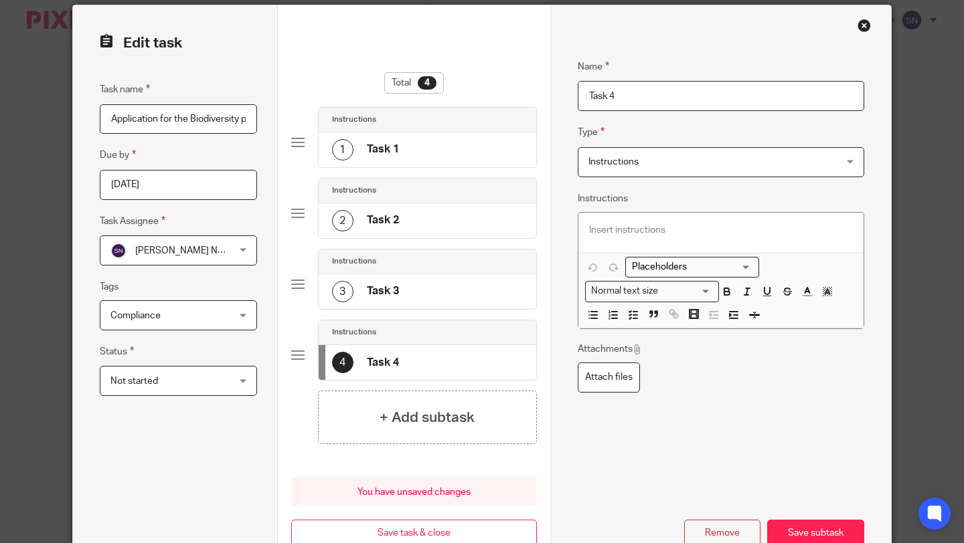
click at [847, 167] on div "Instructions Instructions" at bounding box center [721, 162] width 286 height 30
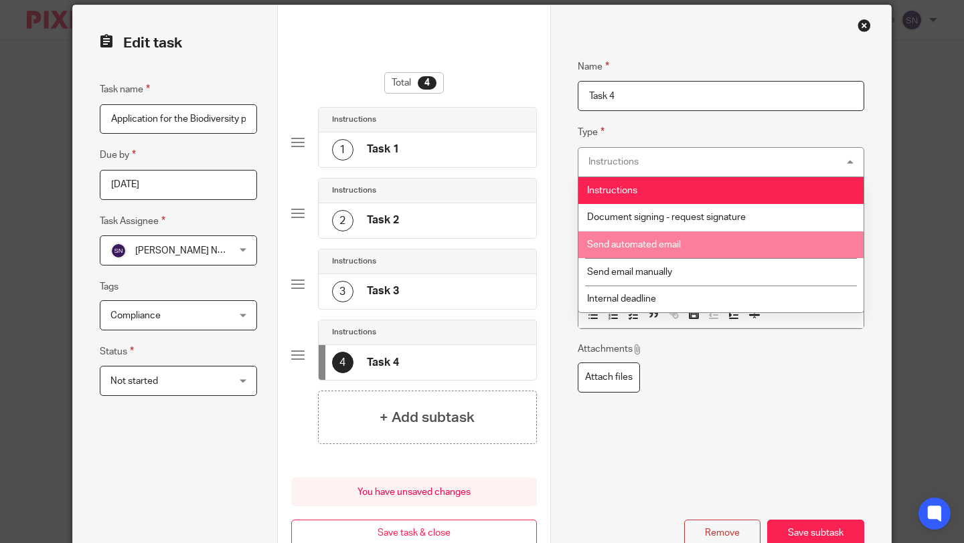
click at [884, 233] on div "Name Task 1 Type Instructions Instructions Instructions Document signing - requ…" at bounding box center [720, 293] width 341 height 577
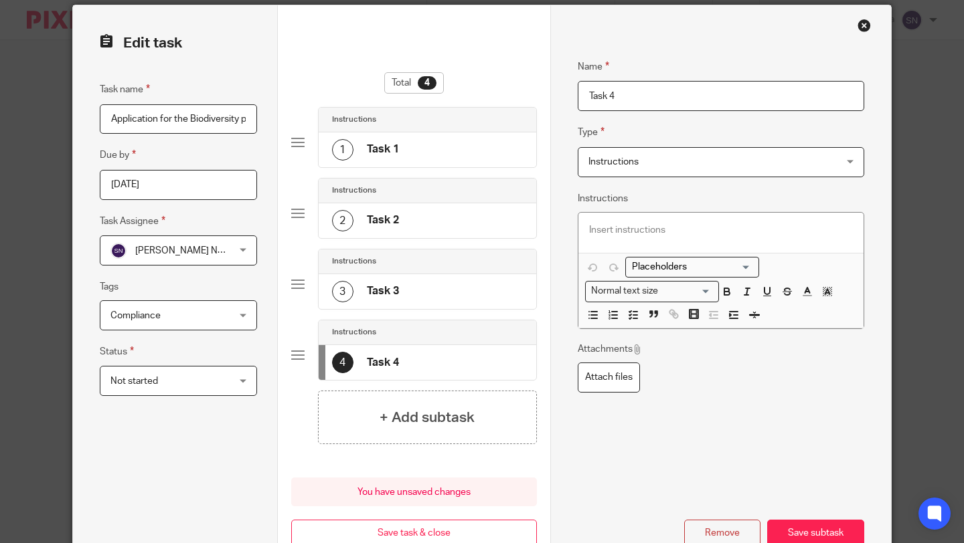
click at [734, 246] on div at bounding box center [720, 233] width 285 height 40
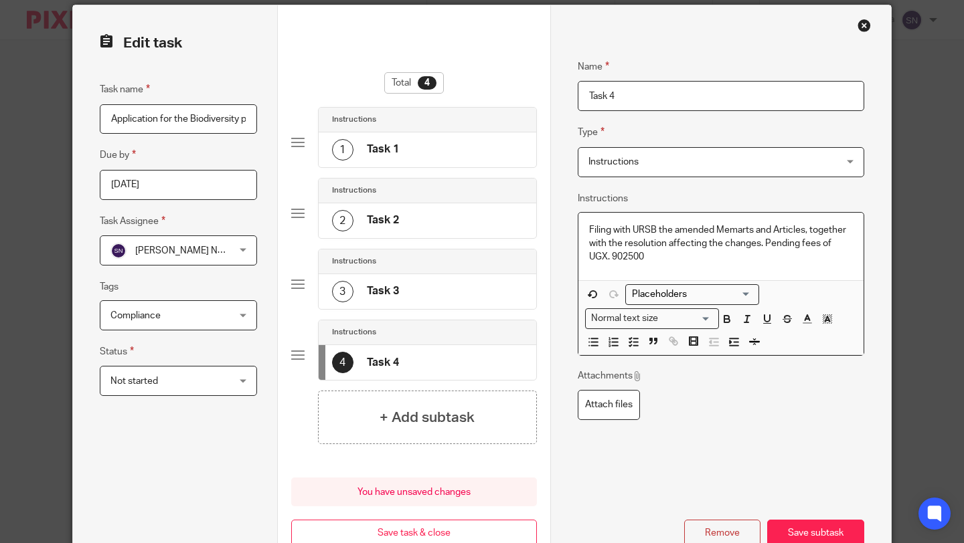
click at [622, 256] on p "Filing with URSB the amended Memarts and Articles, together with the resolution…" at bounding box center [721, 244] width 264 height 41
click at [641, 255] on p "Filing with URSB the amended Memarts and Articles, together with the resolution…" at bounding box center [721, 244] width 264 height 41
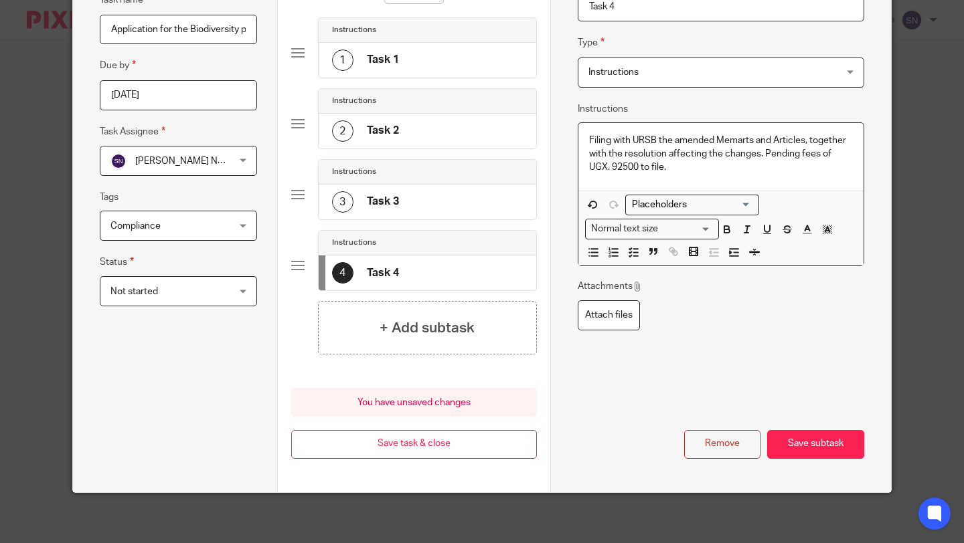
scroll to position [142, 0]
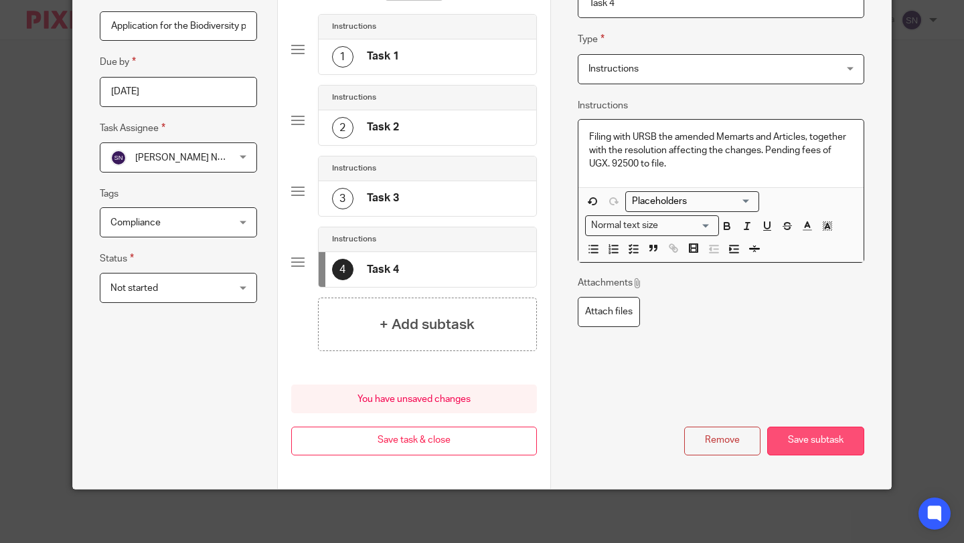
click at [796, 438] on button "Save subtask" at bounding box center [815, 441] width 97 height 29
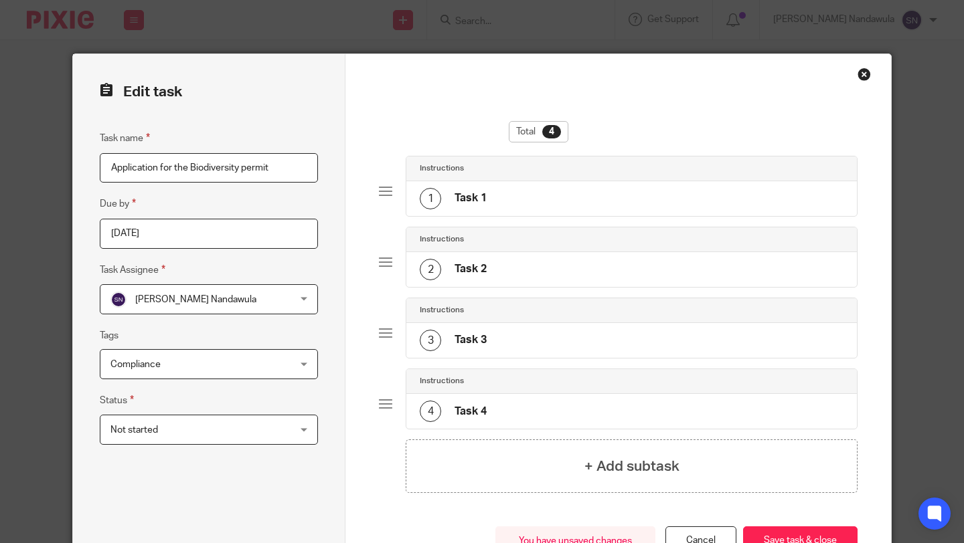
scroll to position [100, 0]
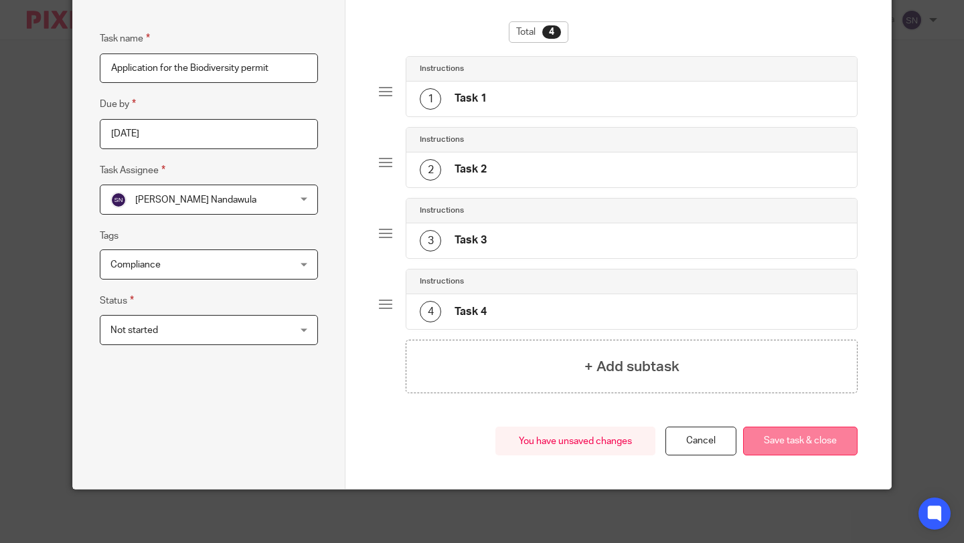
click at [824, 447] on button "Save task & close" at bounding box center [800, 441] width 114 height 29
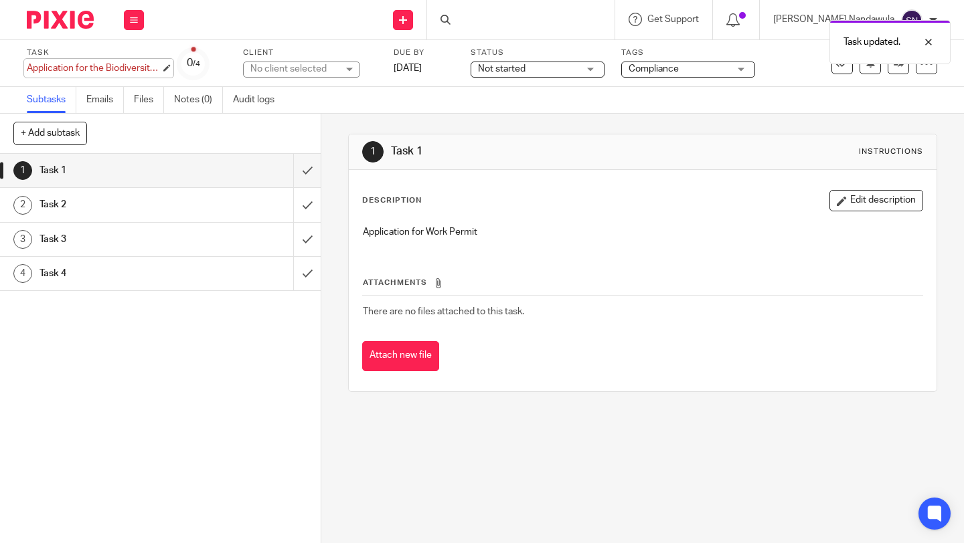
click at [134, 72] on div "Application for the Biodiversity permit Save Application for the Biodiversity p…" at bounding box center [94, 68] width 134 height 13
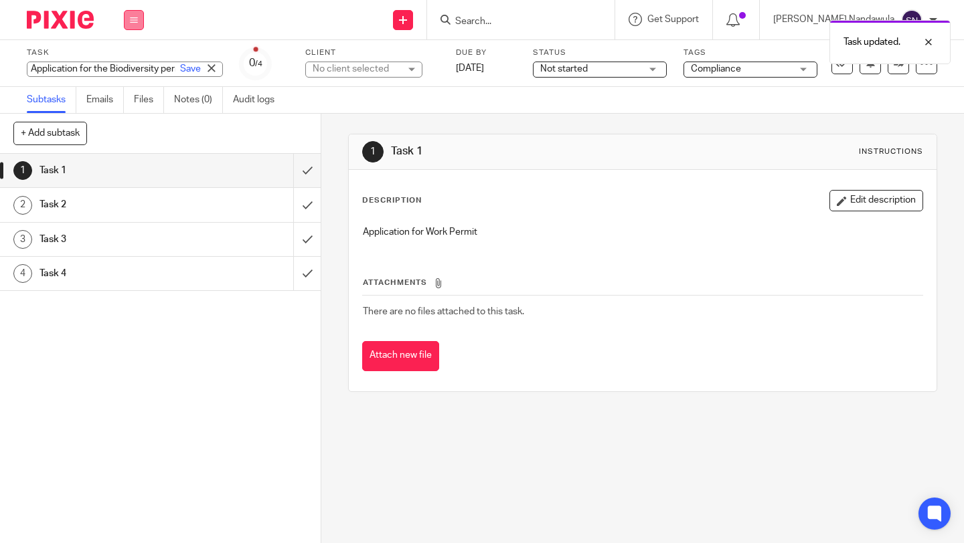
click at [140, 27] on button at bounding box center [134, 20] width 20 height 20
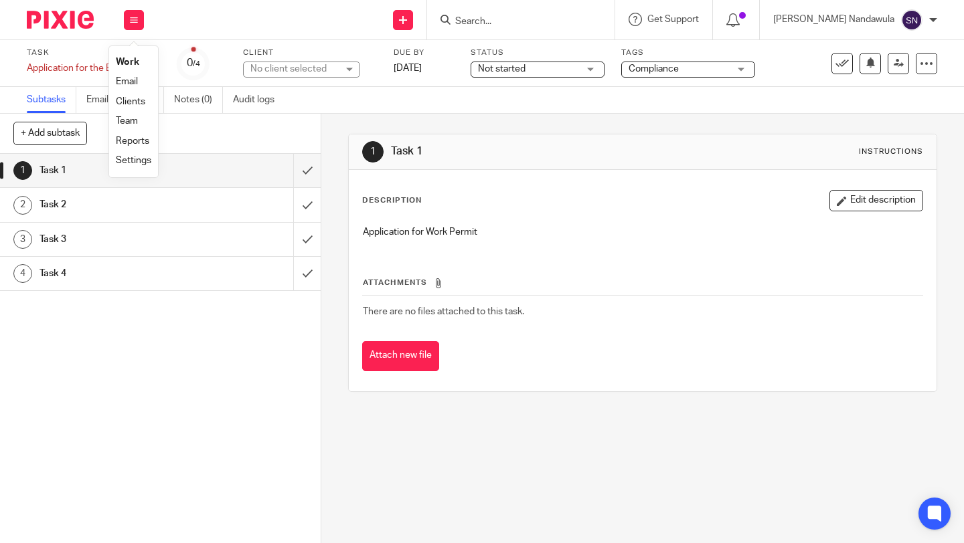
click at [480, 232] on p "Application for Work Permit" at bounding box center [642, 232] width 559 height 13
click at [865, 203] on button "Edit description" at bounding box center [876, 200] width 94 height 21
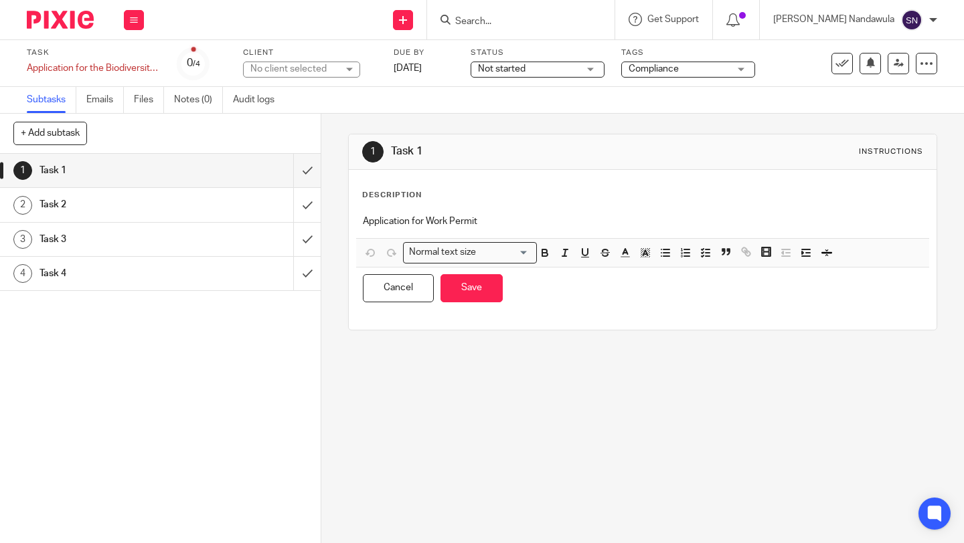
click at [481, 220] on p "Application for Work Permit" at bounding box center [642, 221] width 559 height 13
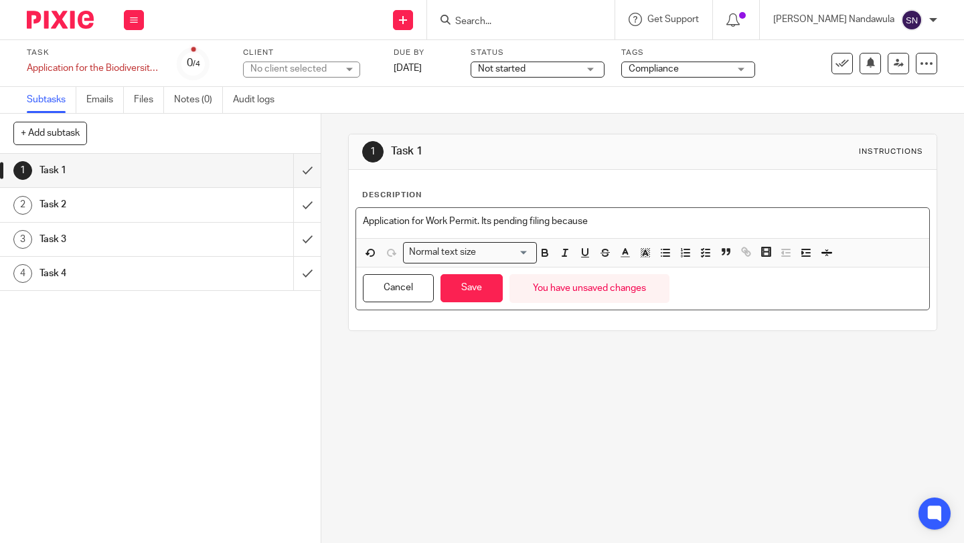
click at [596, 222] on p "Application for Work Permit. Its pending filing because" at bounding box center [642, 221] width 559 height 13
click at [734, 226] on p "Application for Work Permit. It's pending filing because the annual returns hav…" at bounding box center [642, 221] width 559 height 13
click at [770, 219] on p "Application for Work Permit. It's pending filing because the annual returns hav…" at bounding box center [642, 221] width 559 height 13
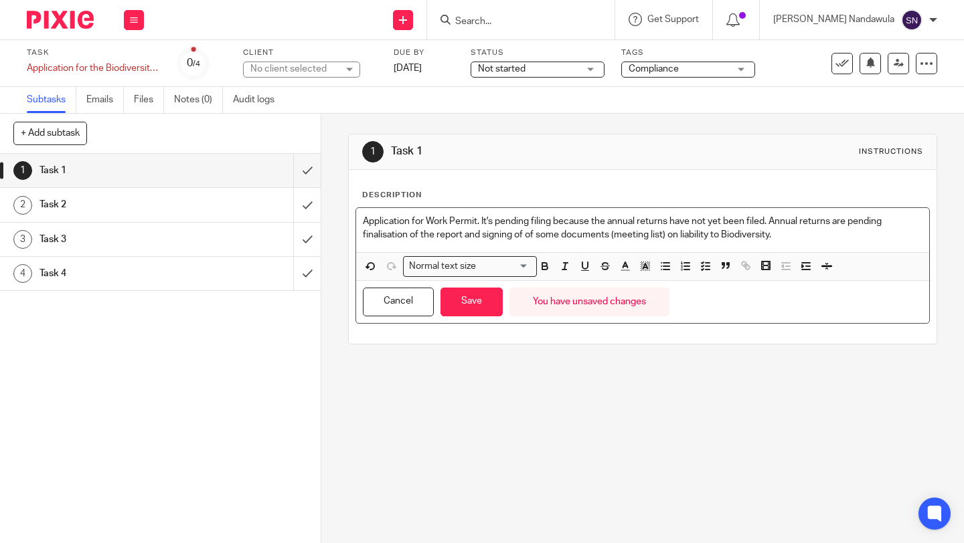
click at [529, 240] on p "Application for Work Permit. It's pending filing because the annual returns hav…" at bounding box center [642, 228] width 559 height 27
click at [468, 306] on button "Save" at bounding box center [471, 302] width 62 height 29
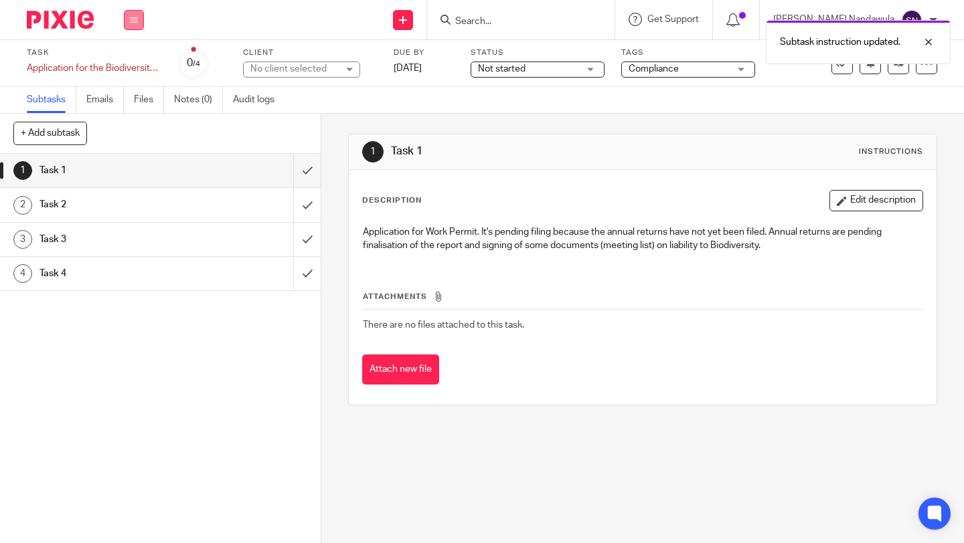
click at [130, 23] on button at bounding box center [134, 20] width 20 height 20
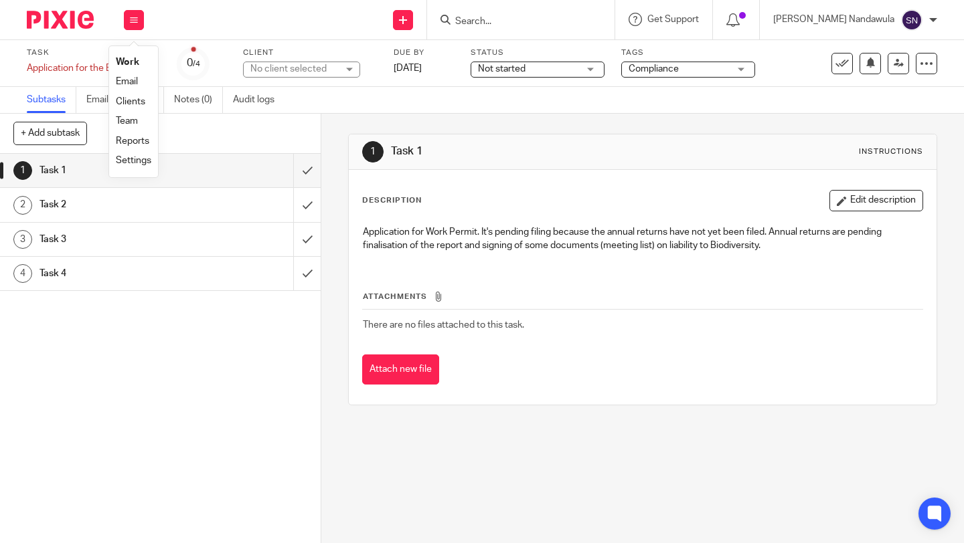
click at [132, 60] on link "Work" at bounding box center [127, 62] width 23 height 9
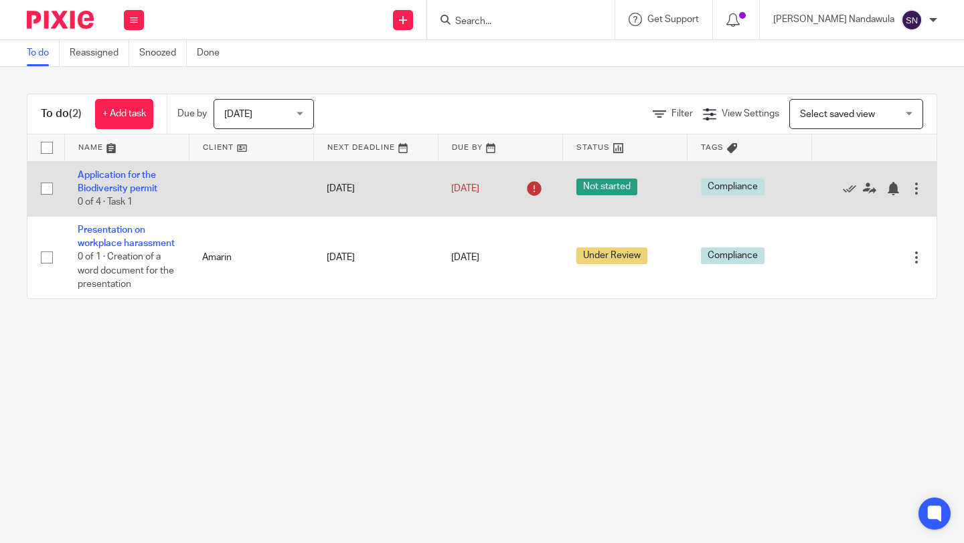
click at [918, 189] on div at bounding box center [915, 188] width 13 height 13
click at [916, 191] on div at bounding box center [915, 188] width 13 height 13
click at [920, 192] on div at bounding box center [915, 188] width 13 height 13
click at [915, 191] on div at bounding box center [915, 188] width 13 height 13
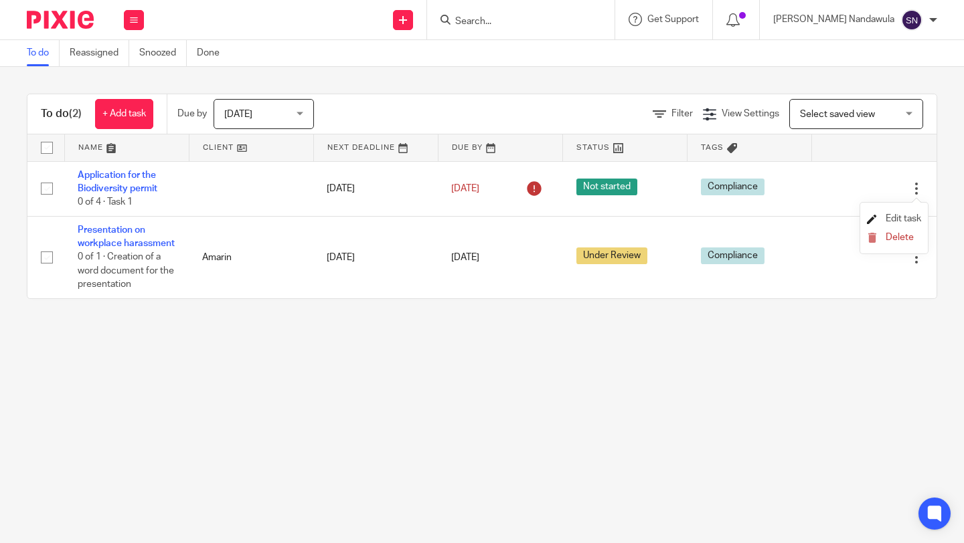
click at [905, 214] on link "Edit task" at bounding box center [894, 218] width 54 height 9
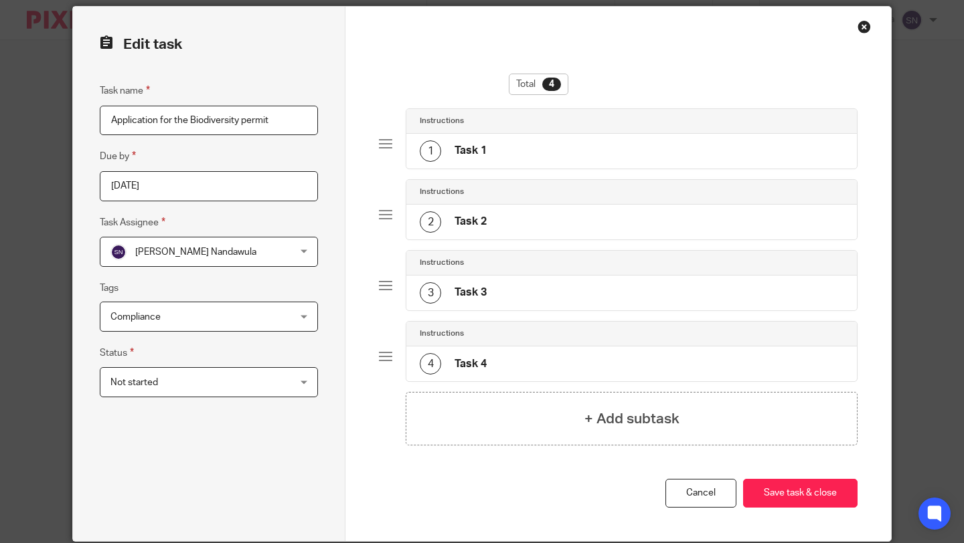
scroll to position [74, 0]
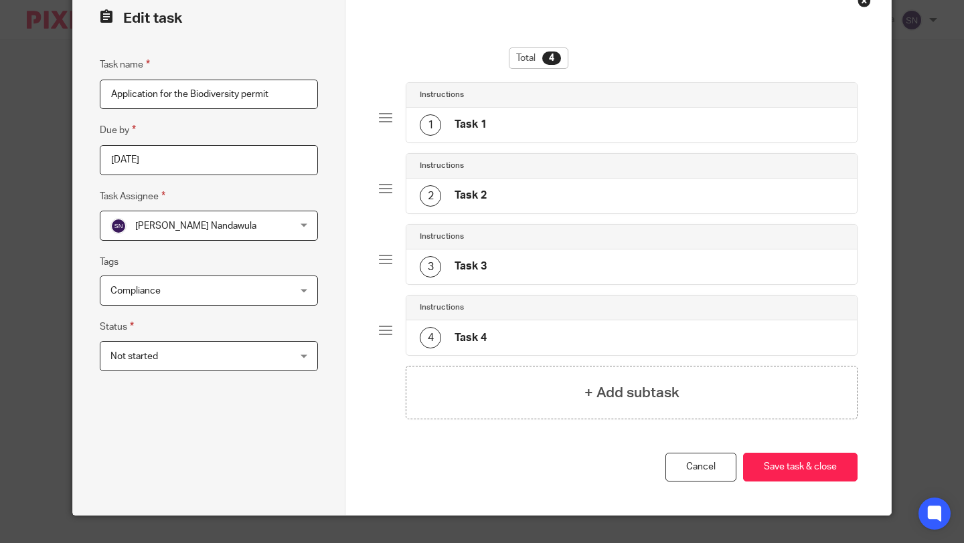
click at [307, 347] on div "Not started Not started" at bounding box center [209, 356] width 218 height 30
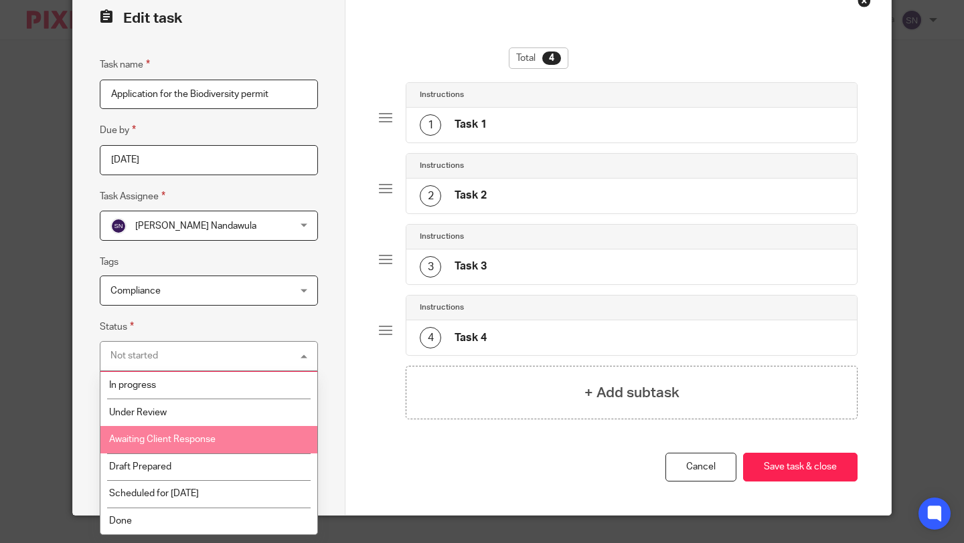
scroll to position [31, 0]
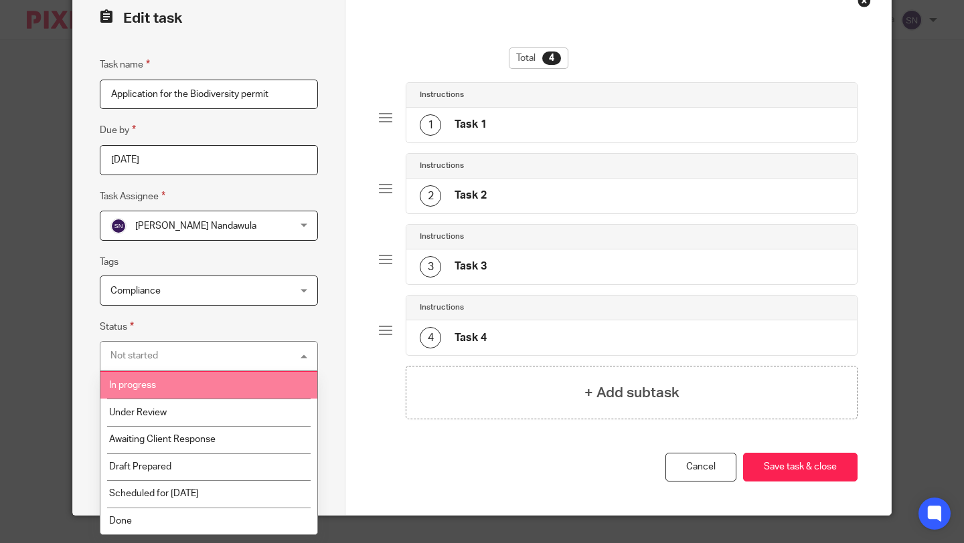
click at [219, 383] on li "In progress" at bounding box center [208, 385] width 217 height 27
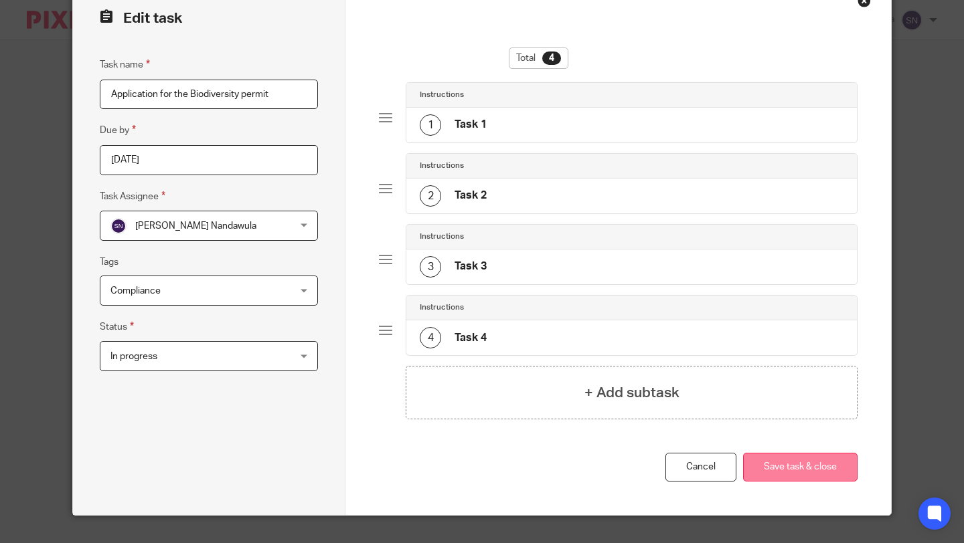
click at [812, 468] on button "Save task & close" at bounding box center [800, 467] width 114 height 29
